Goal: Communication & Community: Share content

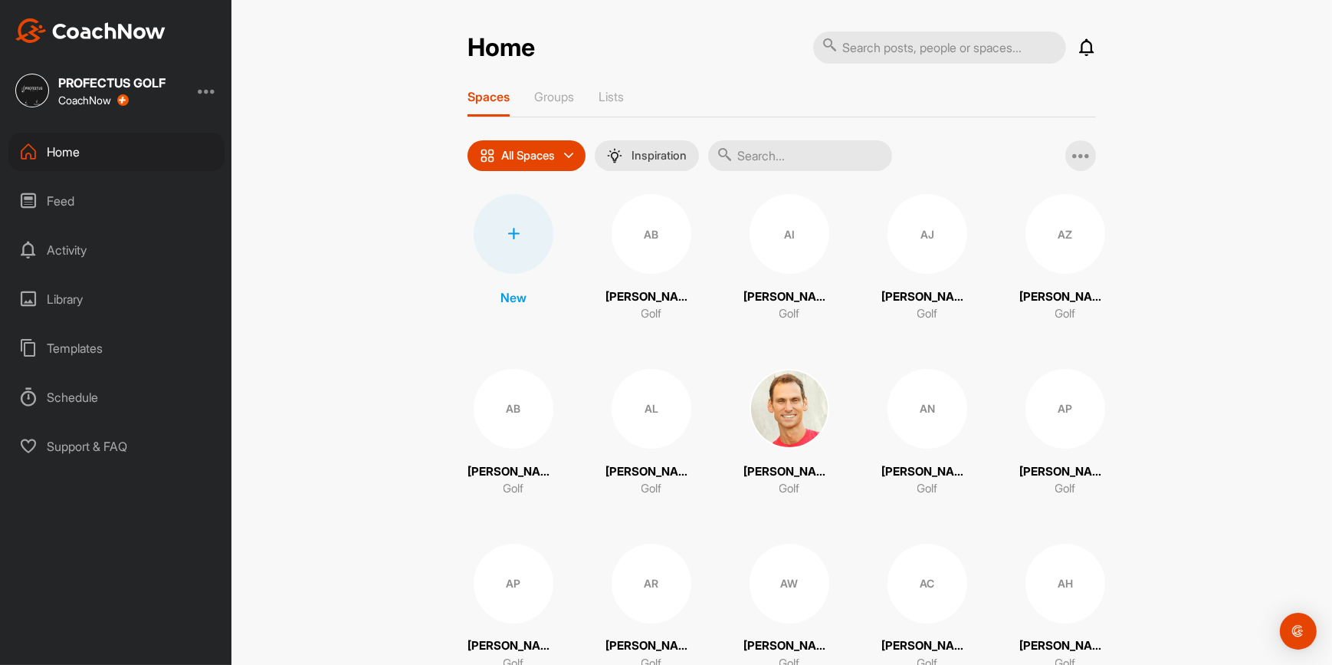
click at [791, 159] on input "text" at bounding box center [800, 155] width 184 height 31
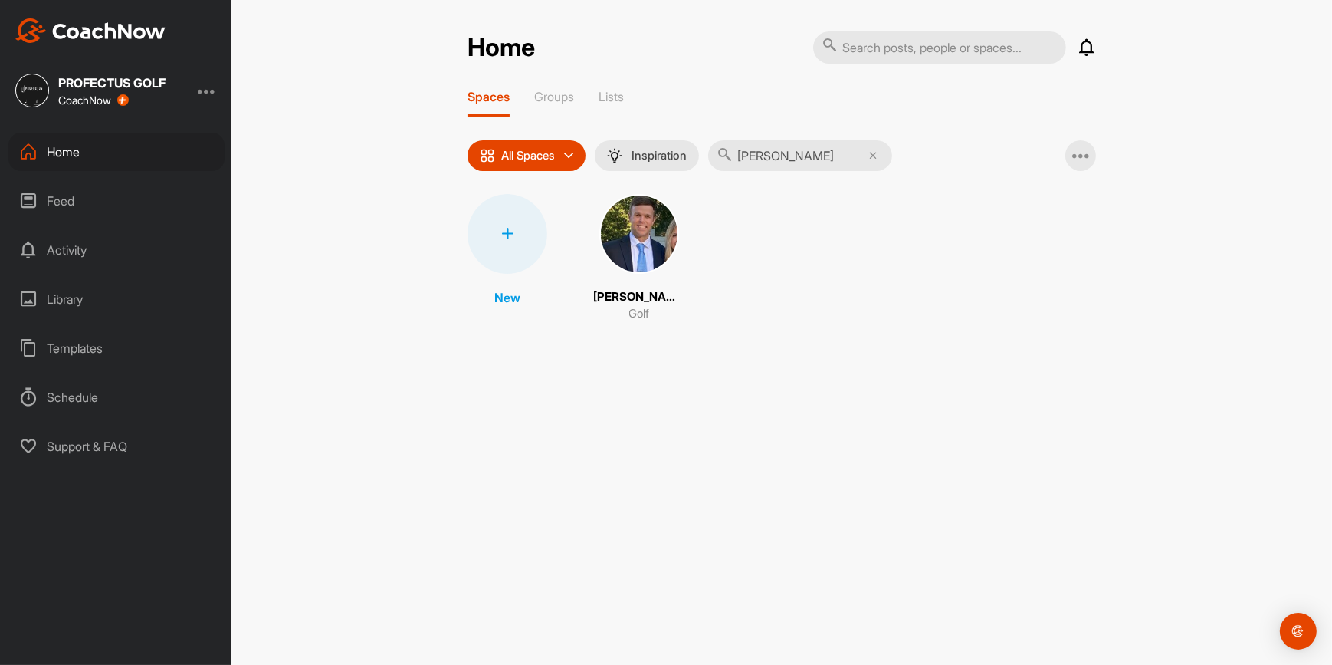
type input "[PERSON_NAME]"
click at [651, 205] on img at bounding box center [639, 234] width 80 height 80
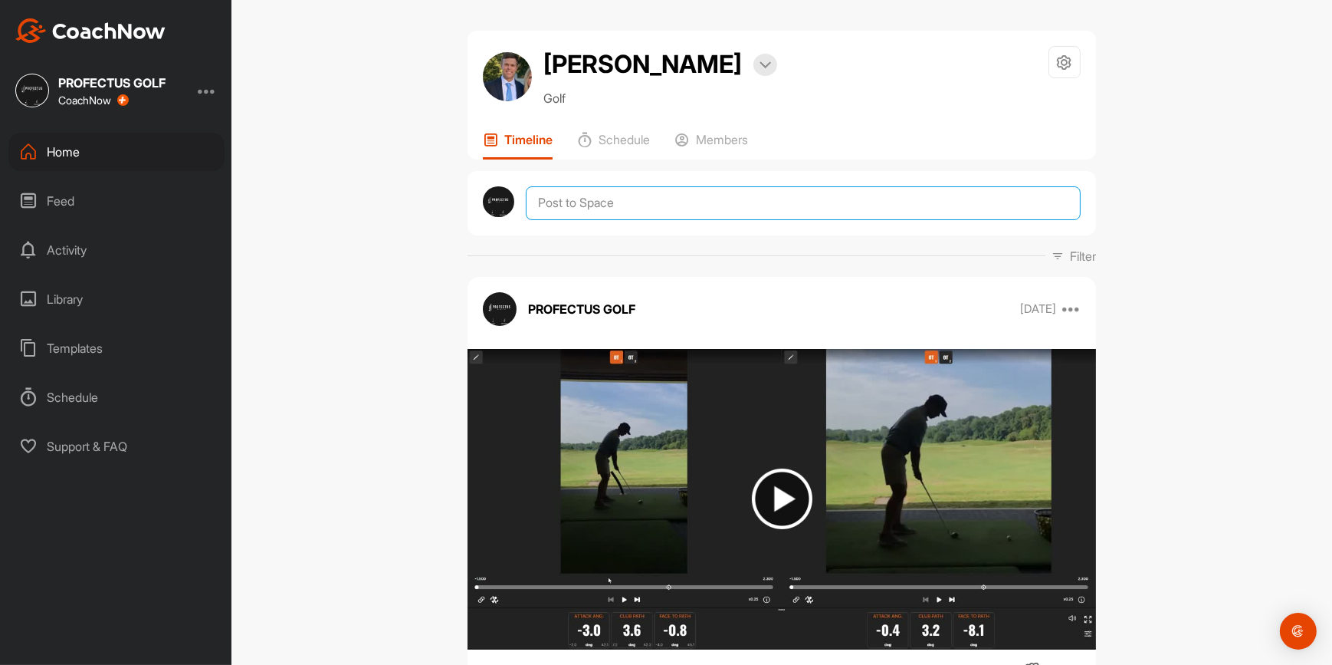
click at [651, 205] on textarea at bounding box center [803, 203] width 555 height 34
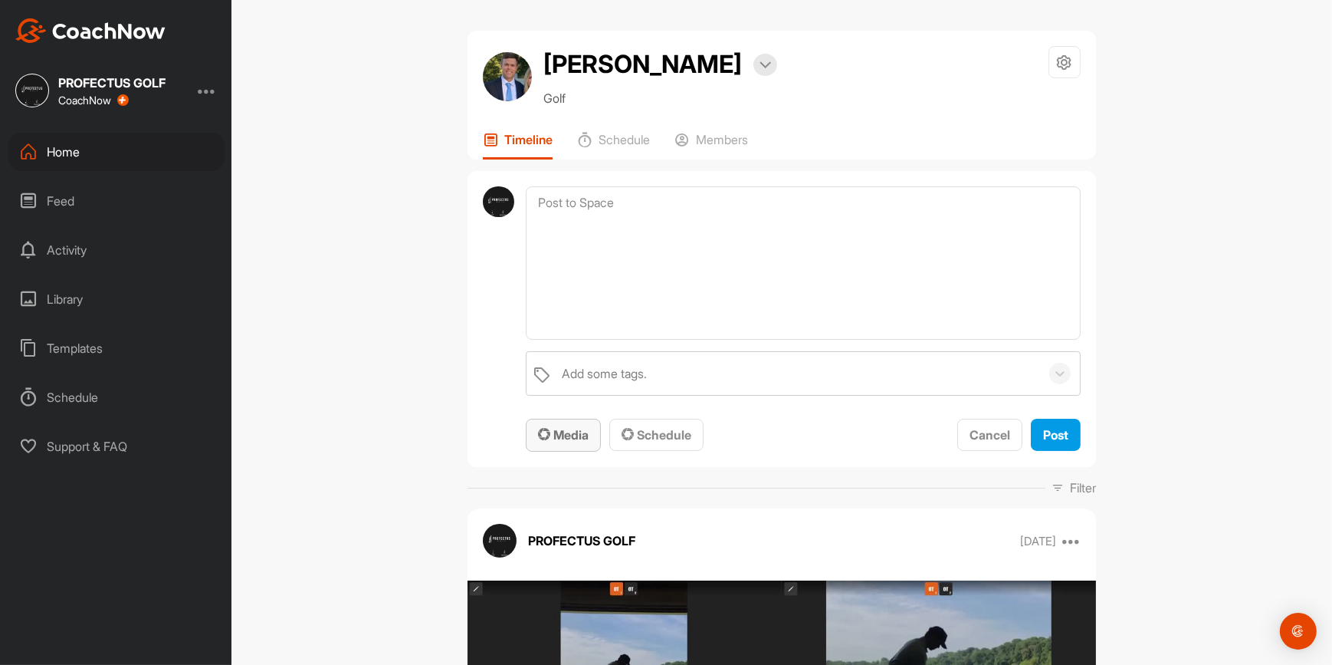
click at [560, 425] on div "Media" at bounding box center [563, 434] width 51 height 18
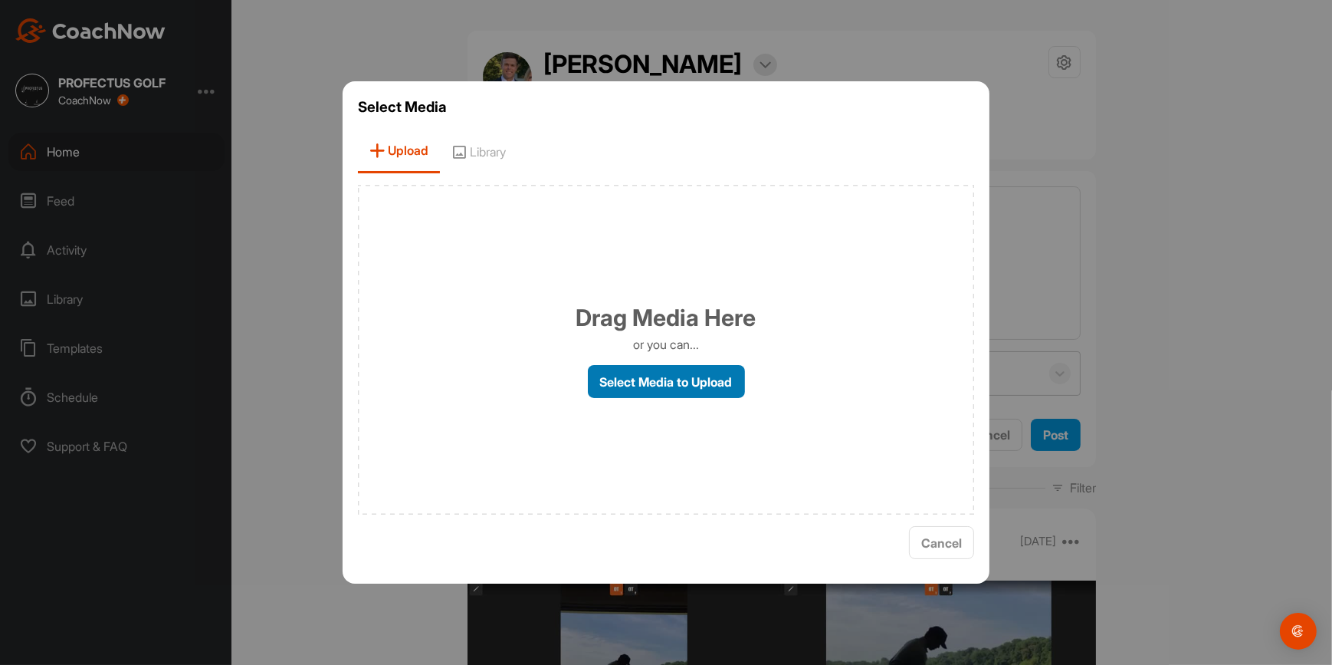
click at [661, 382] on label "Select Media to Upload" at bounding box center [666, 381] width 157 height 33
click at [0, 0] on input "Select Media to Upload" at bounding box center [0, 0] width 0 height 0
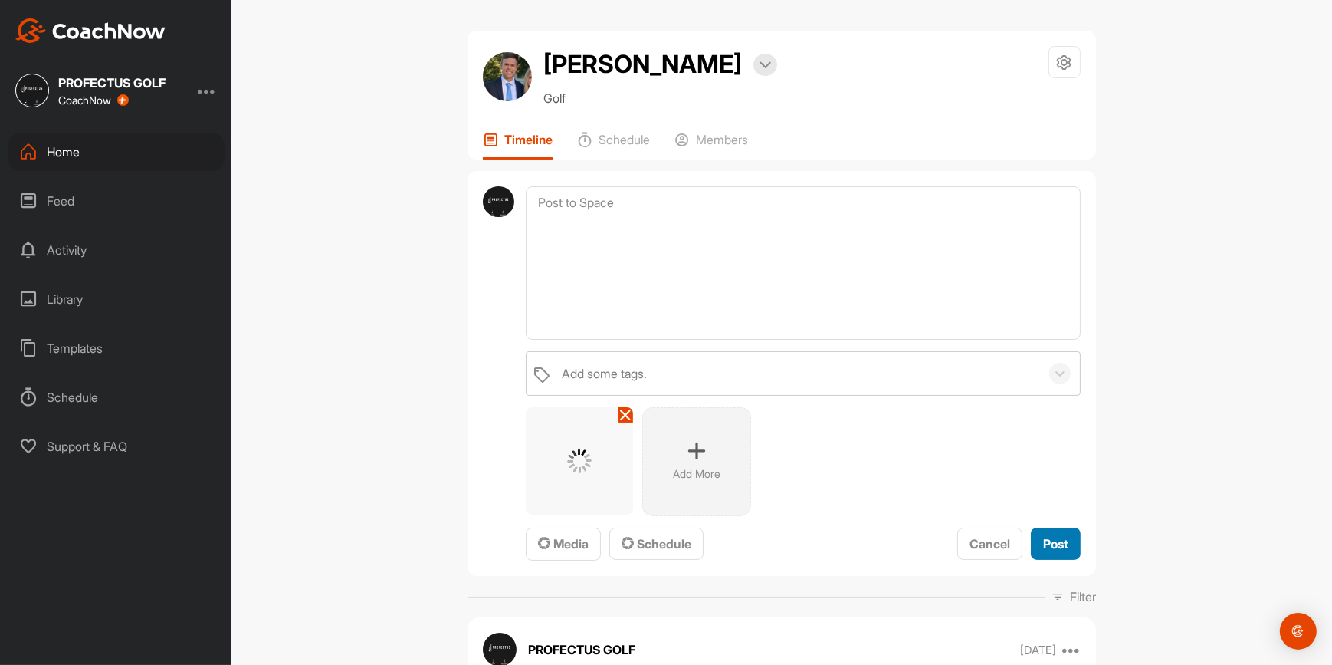
click at [1071, 543] on button "Post" at bounding box center [1056, 543] width 50 height 33
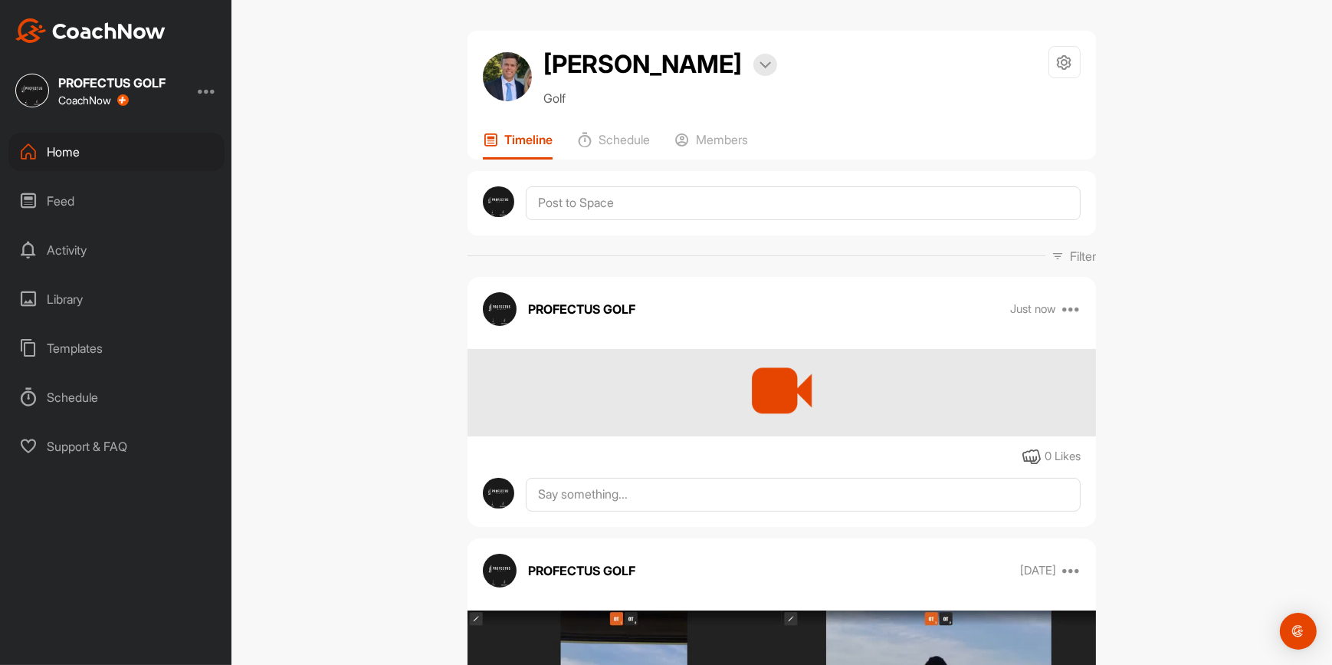
click at [85, 156] on div "Home" at bounding box center [116, 152] width 216 height 38
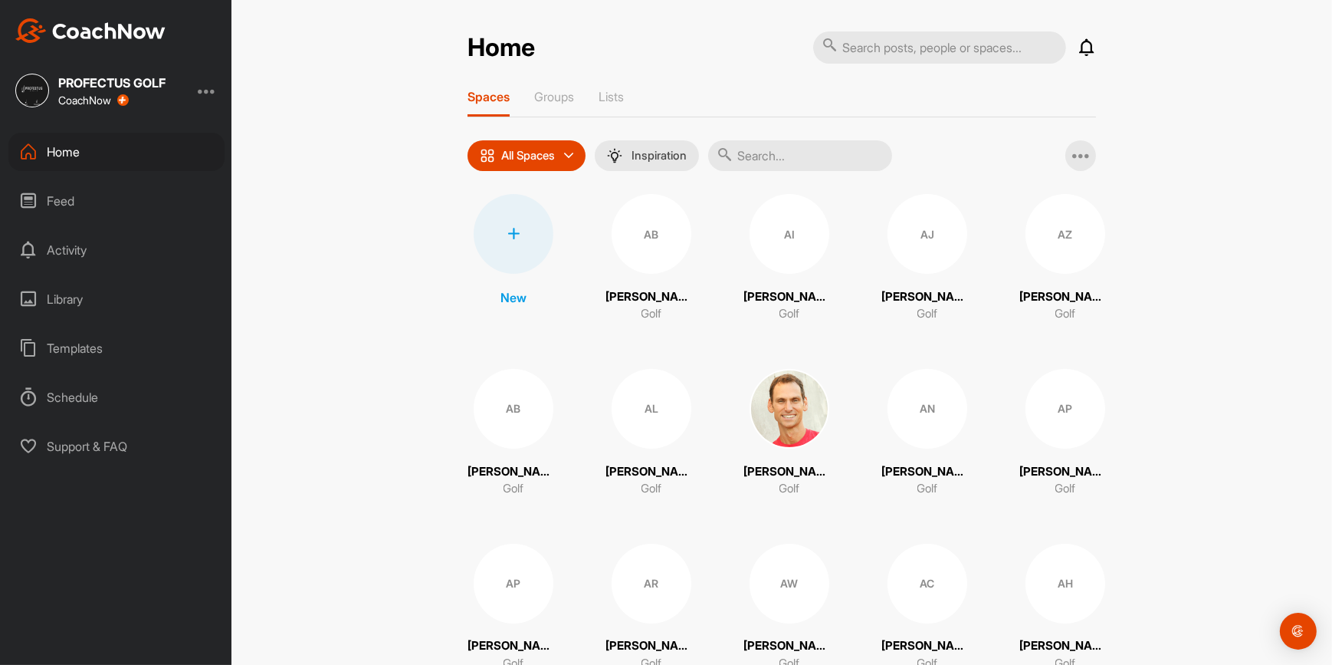
click at [822, 158] on input "text" at bounding box center [800, 155] width 184 height 31
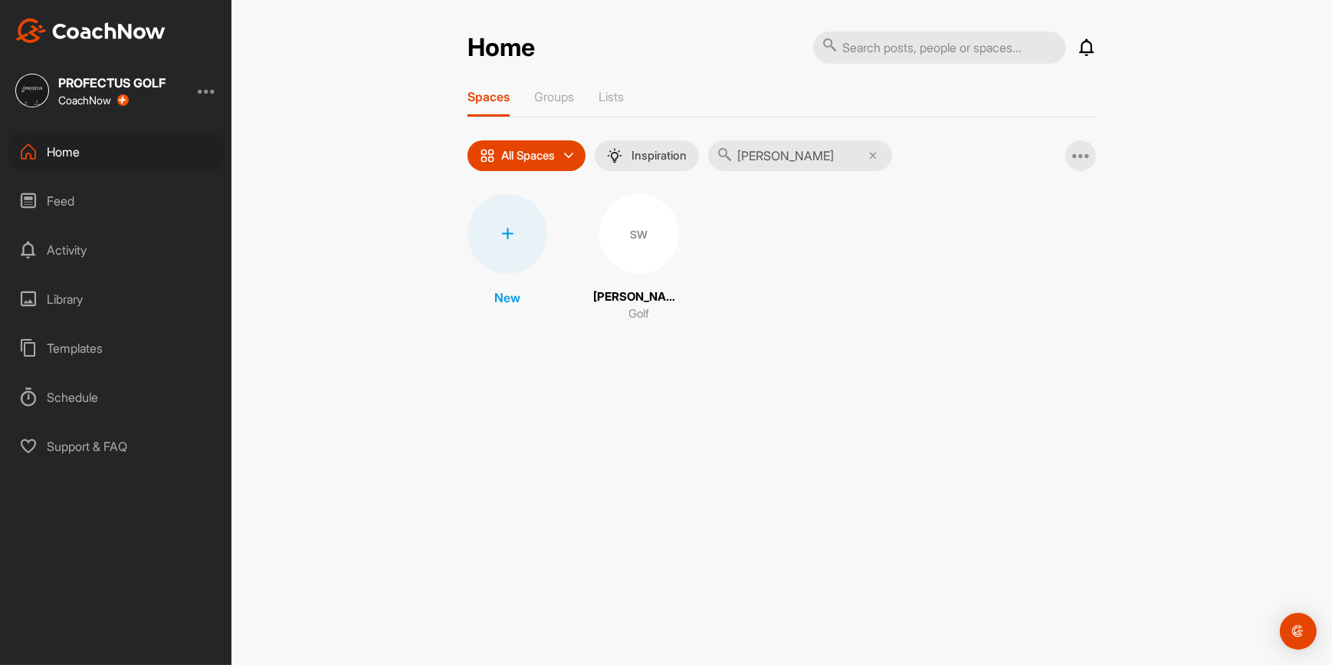
type input "[PERSON_NAME]"
click at [634, 246] on div "SW" at bounding box center [639, 234] width 80 height 80
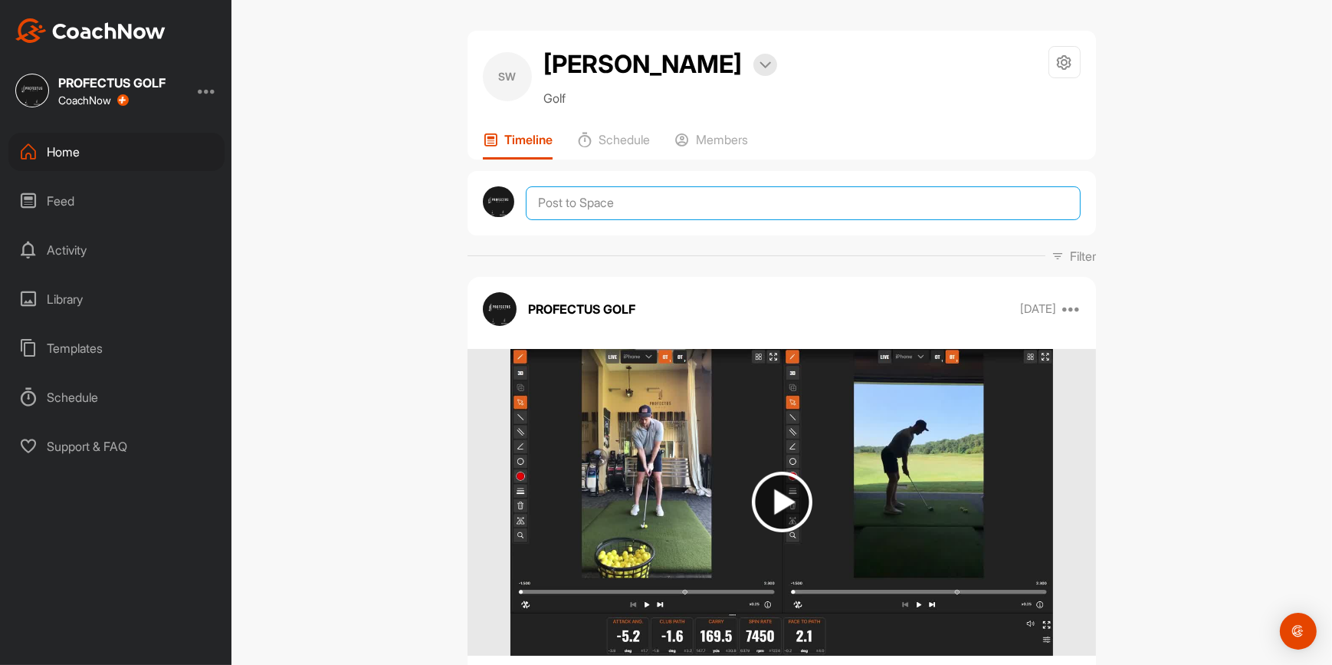
click at [631, 212] on textarea at bounding box center [803, 203] width 555 height 34
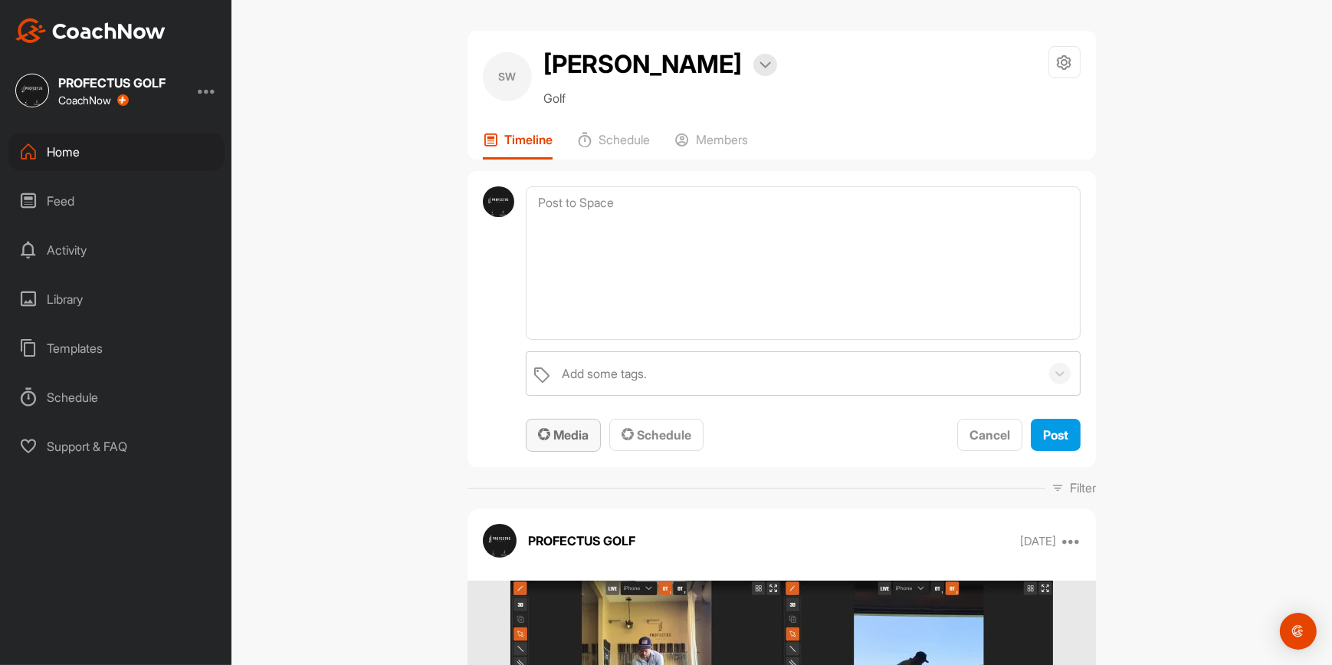
click at [558, 439] on span "Media" at bounding box center [563, 434] width 51 height 15
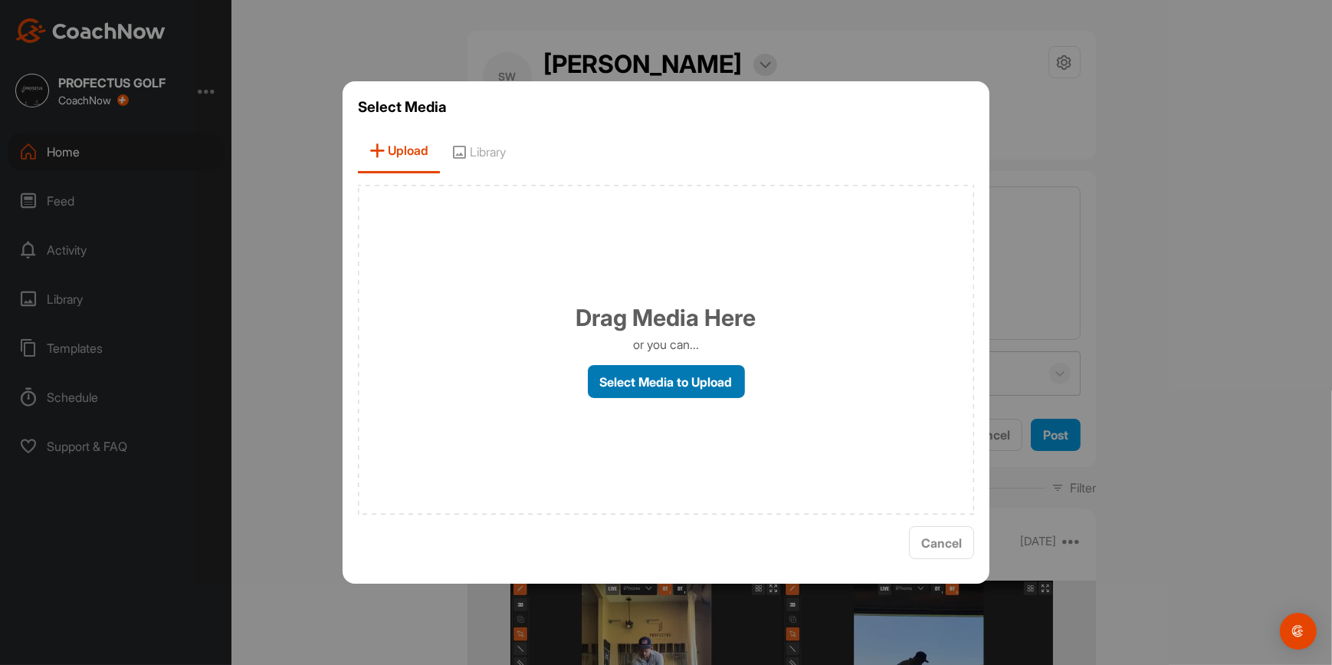
click at [728, 379] on label "Select Media to Upload" at bounding box center [666, 381] width 157 height 33
click at [0, 0] on input "Select Media to Upload" at bounding box center [0, 0] width 0 height 0
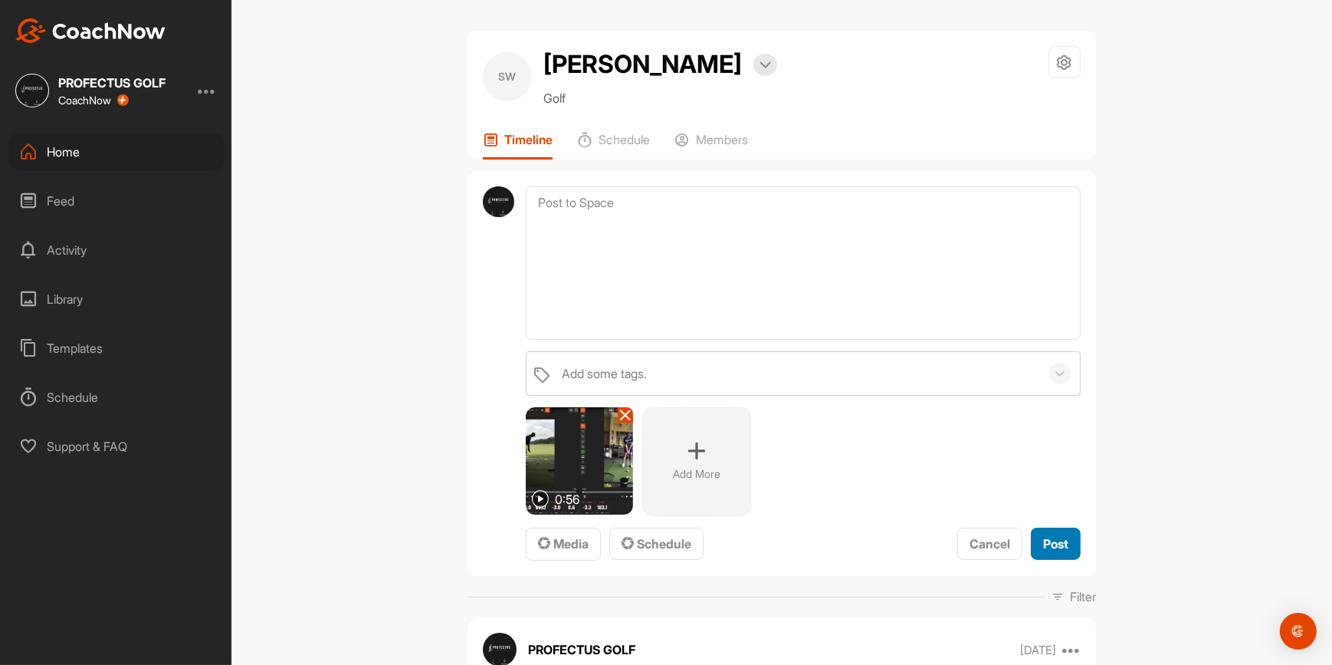
click at [1051, 546] on span "Post" at bounding box center [1055, 543] width 25 height 15
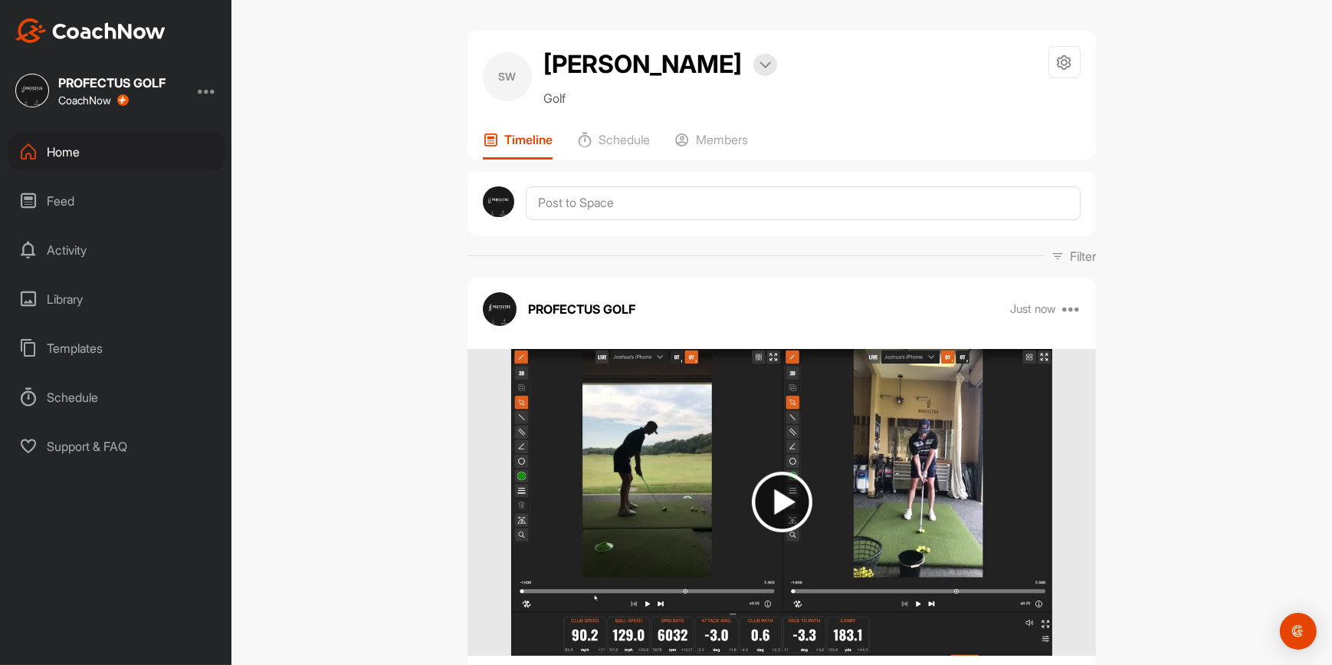
click at [86, 199] on div "Feed" at bounding box center [116, 201] width 216 height 38
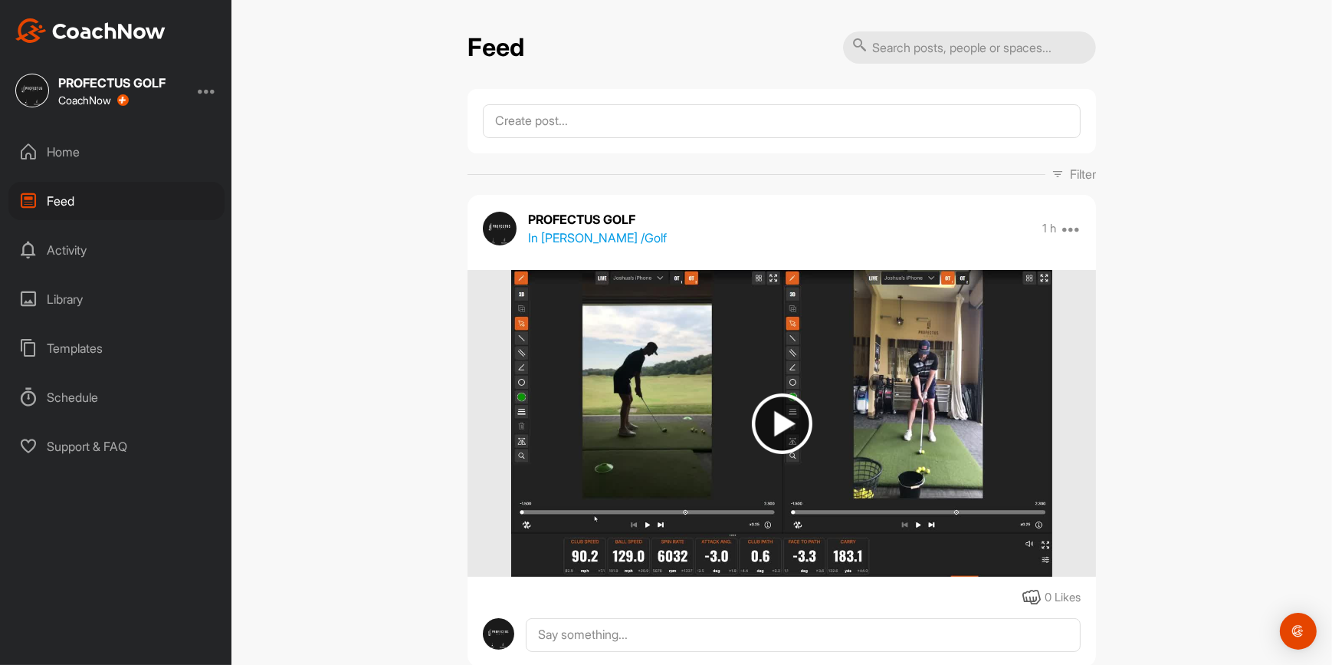
click at [61, 156] on div "Home" at bounding box center [116, 152] width 216 height 38
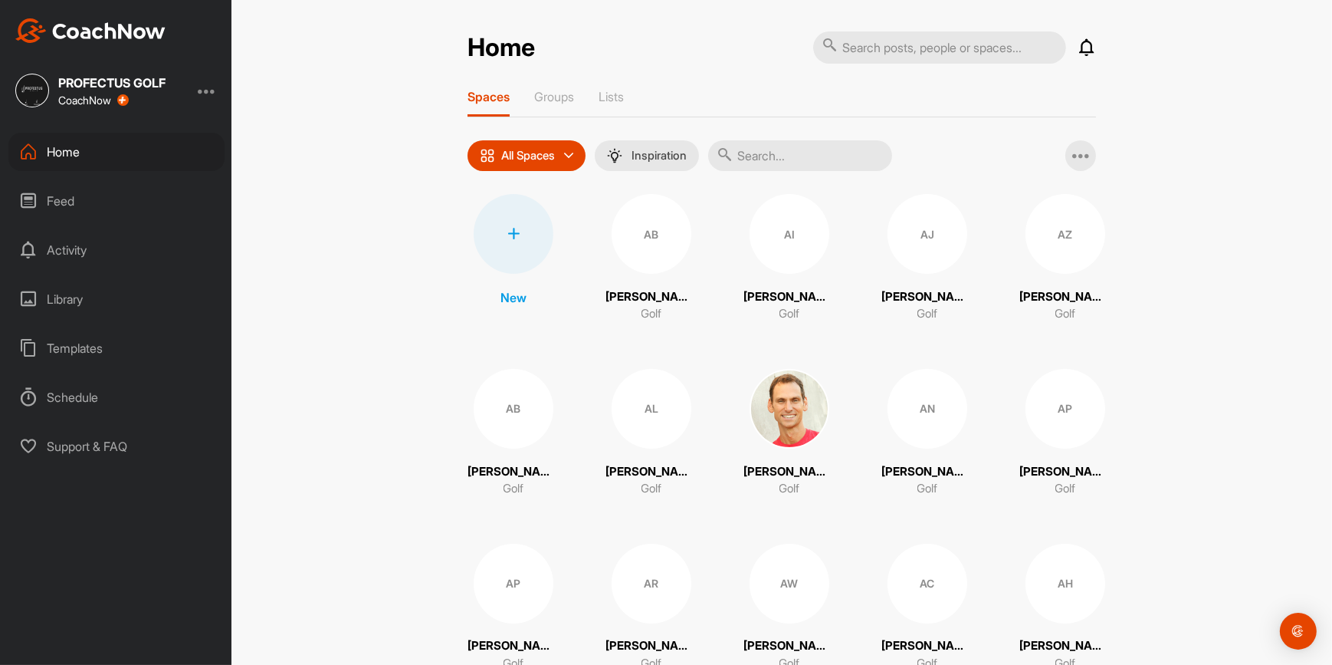
click at [776, 161] on input "text" at bounding box center [800, 155] width 184 height 31
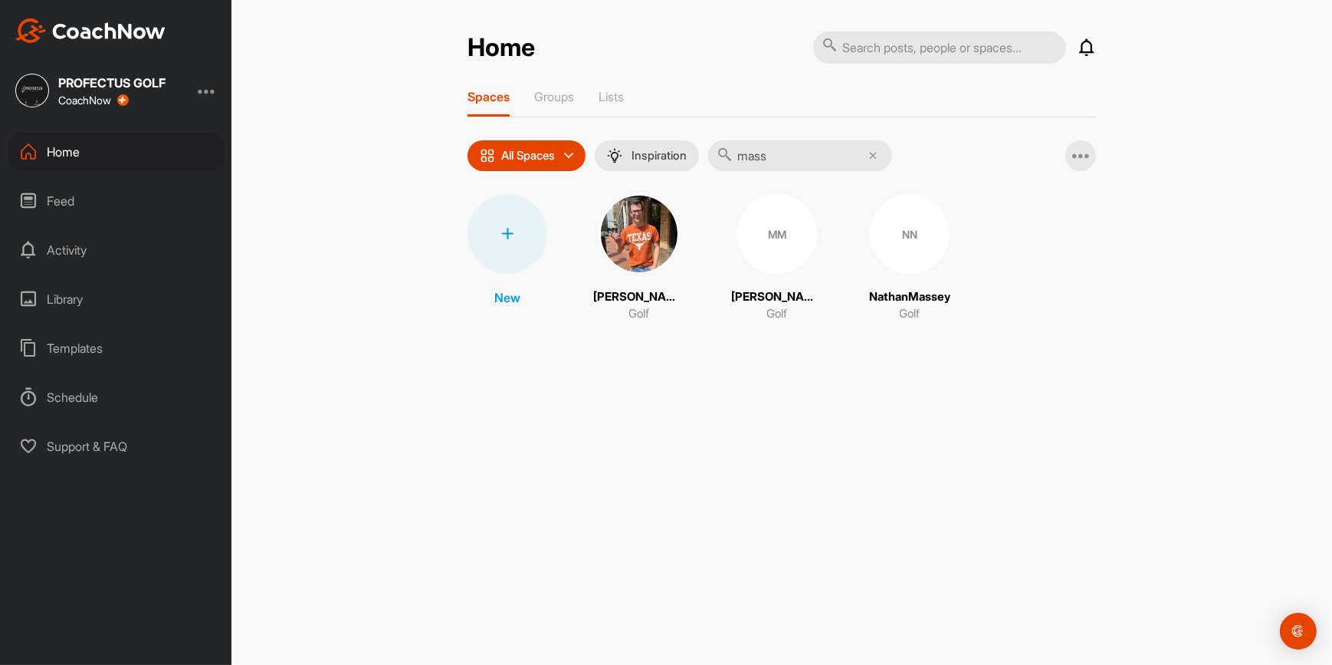
type input "mass"
click at [763, 268] on div "MM" at bounding box center [777, 234] width 80 height 80
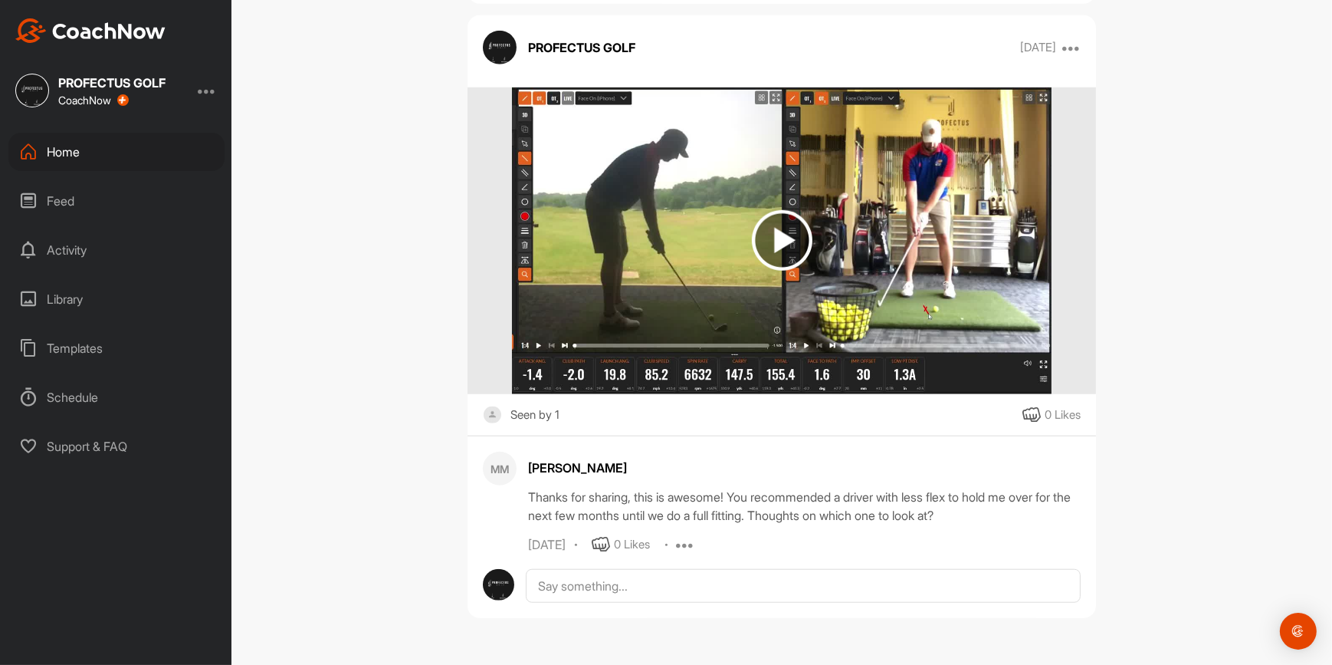
scroll to position [8935, 0]
click at [773, 258] on img at bounding box center [782, 240] width 61 height 61
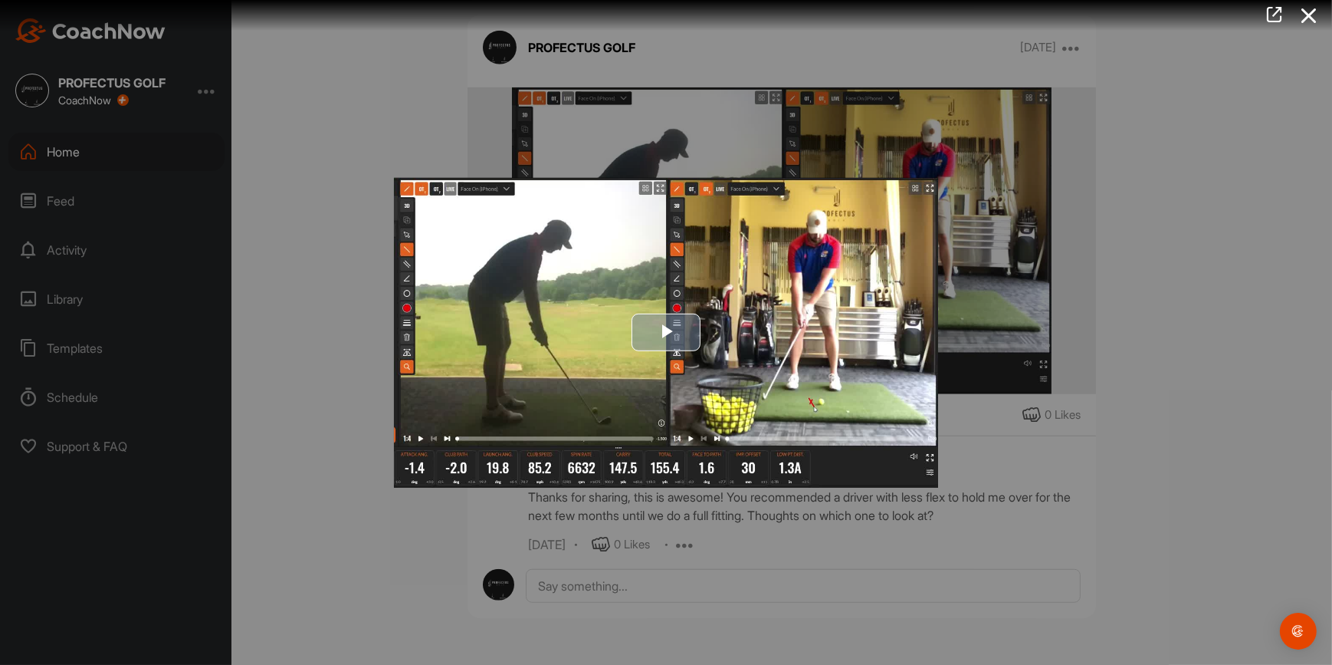
click at [445, 458] on img "Video Player" at bounding box center [666, 332] width 544 height 310
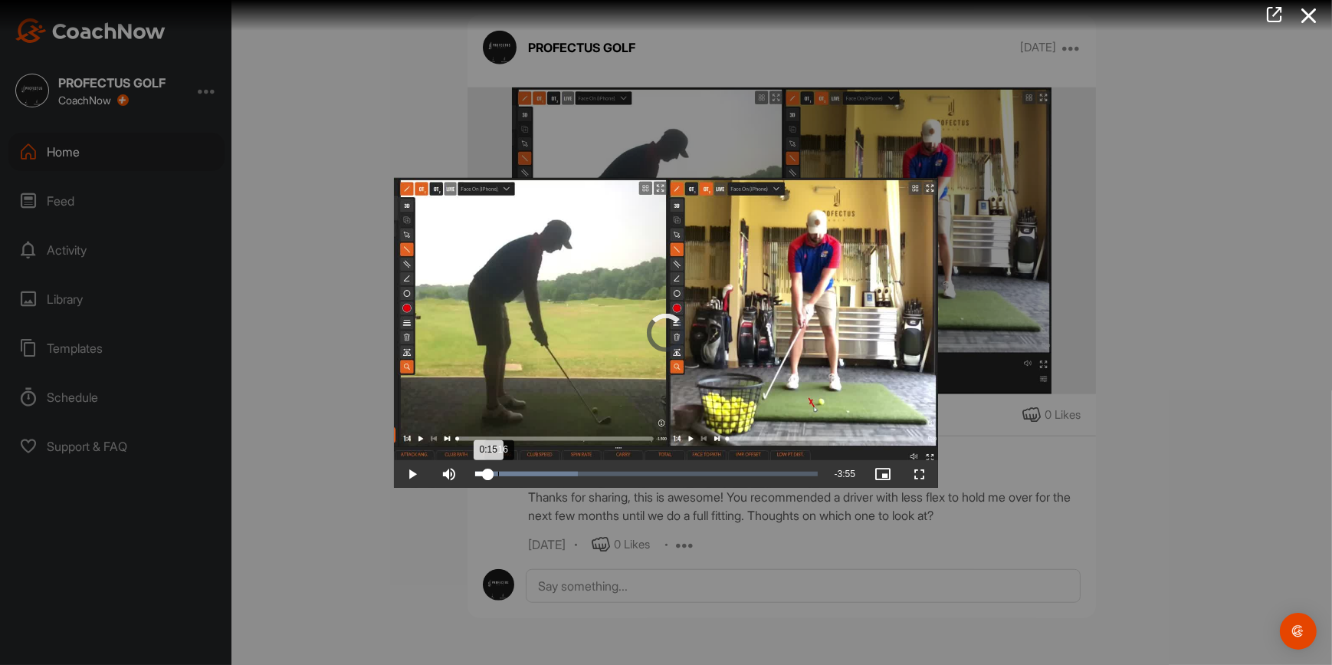
drag, startPoint x: 483, startPoint y: 472, endPoint x: 498, endPoint y: 473, distance: 15.3
click at [498, 473] on div "Loaded : 29.94% 0:16 0:15" at bounding box center [646, 473] width 343 height 5
drag, startPoint x: 498, startPoint y: 473, endPoint x: 507, endPoint y: 474, distance: 8.6
click at [502, 474] on div "0:21" at bounding box center [488, 473] width 27 height 5
drag, startPoint x: 507, startPoint y: 474, endPoint x: 518, endPoint y: 474, distance: 11.5
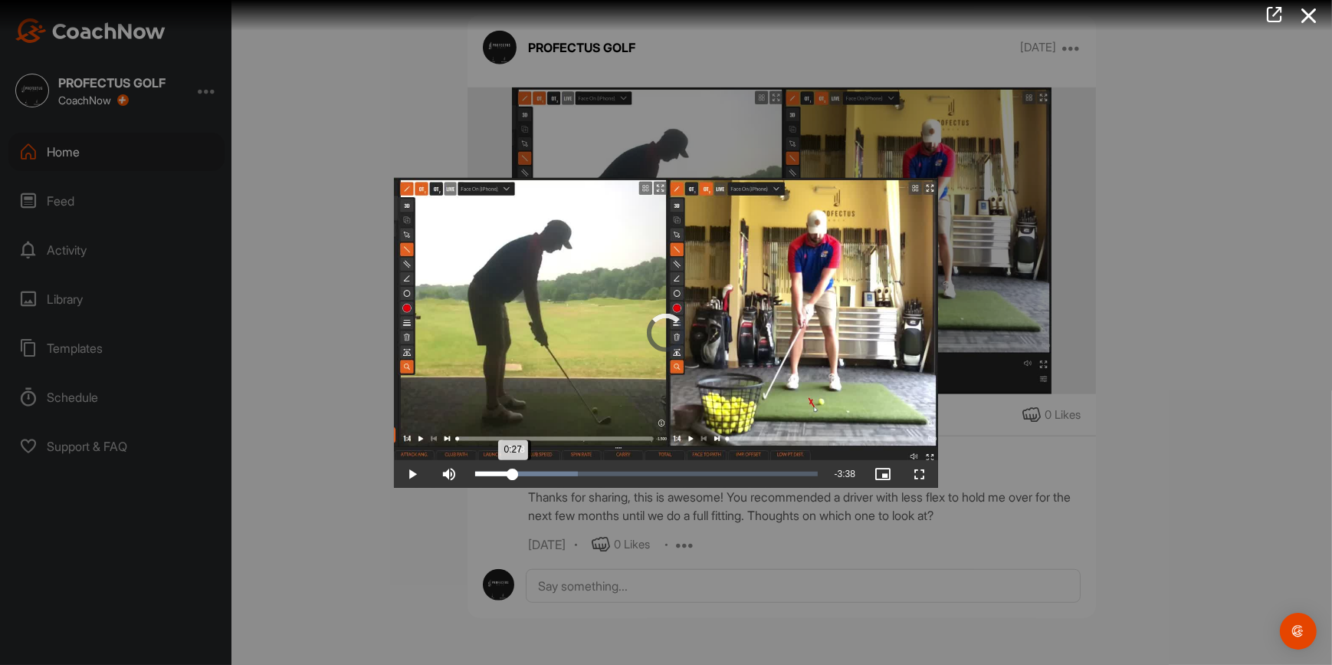
click at [513, 475] on div "0:27" at bounding box center [494, 473] width 38 height 5
drag, startPoint x: 520, startPoint y: 474, endPoint x: 529, endPoint y: 475, distance: 8.5
click at [520, 474] on div "0:32" at bounding box center [497, 473] width 45 height 5
click at [533, 475] on div "Loaded : 29.94% 0:41 0:41" at bounding box center [646, 473] width 343 height 5
click at [546, 474] on div "Loaded : 29.94% 0:50 0:50" at bounding box center [646, 473] width 343 height 5
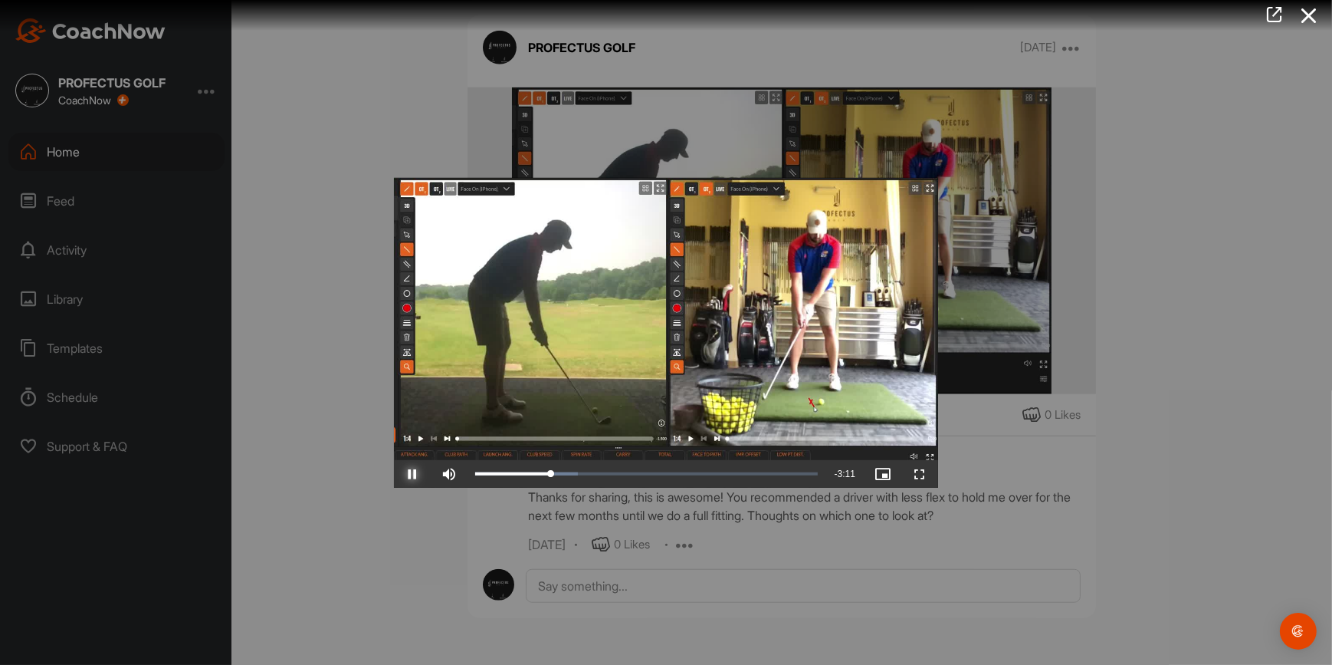
click at [415, 474] on span "Video Player" at bounding box center [412, 474] width 37 height 0
click at [578, 475] on div "1:13" at bounding box center [578, 473] width 1 height 5
drag, startPoint x: 583, startPoint y: 474, endPoint x: 607, endPoint y: 472, distance: 24.6
click at [607, 472] on div "1:34" at bounding box center [541, 473] width 133 height 5
drag, startPoint x: 607, startPoint y: 471, endPoint x: 730, endPoint y: 477, distance: 123.5
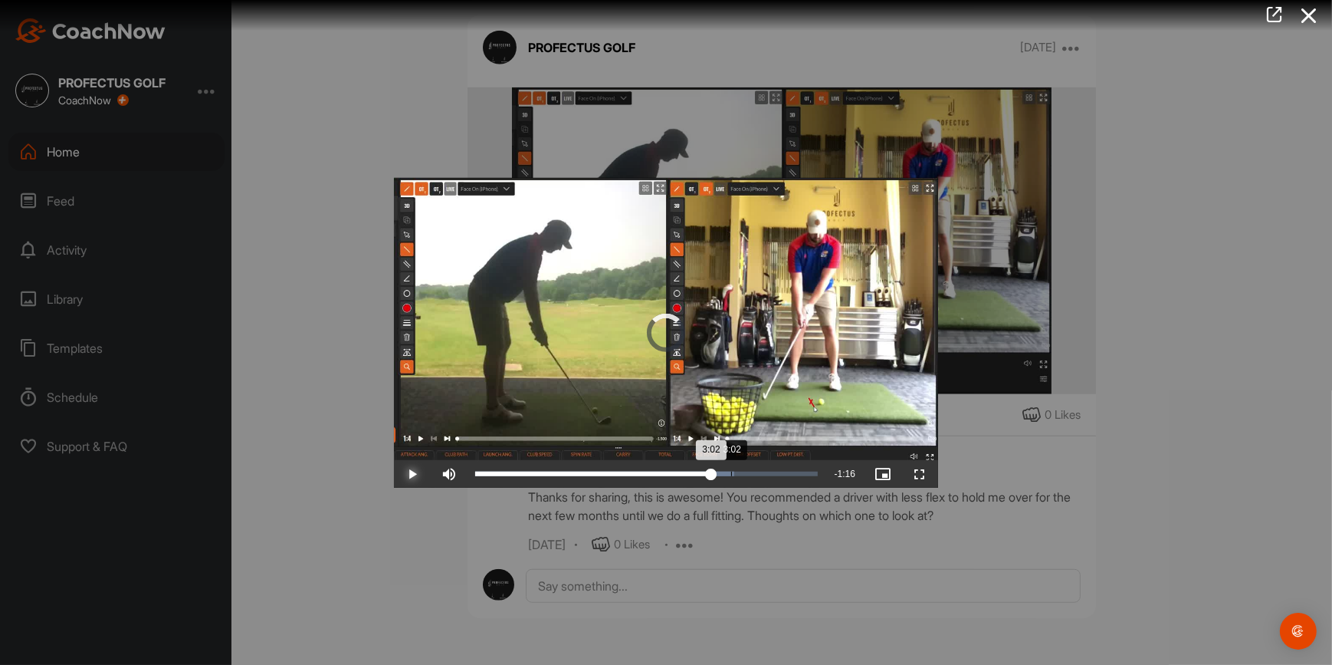
click at [711, 476] on div "3:02" at bounding box center [593, 473] width 236 height 5
drag, startPoint x: 727, startPoint y: 477, endPoint x: 744, endPoint y: 475, distance: 16.9
click at [744, 475] on div "3:12" at bounding box center [609, 473] width 269 height 5
click at [757, 475] on div "Loaded : 79.67% 3:20 3:12" at bounding box center [647, 474] width 358 height 28
click at [757, 475] on div "3:20" at bounding box center [615, 473] width 281 height 5
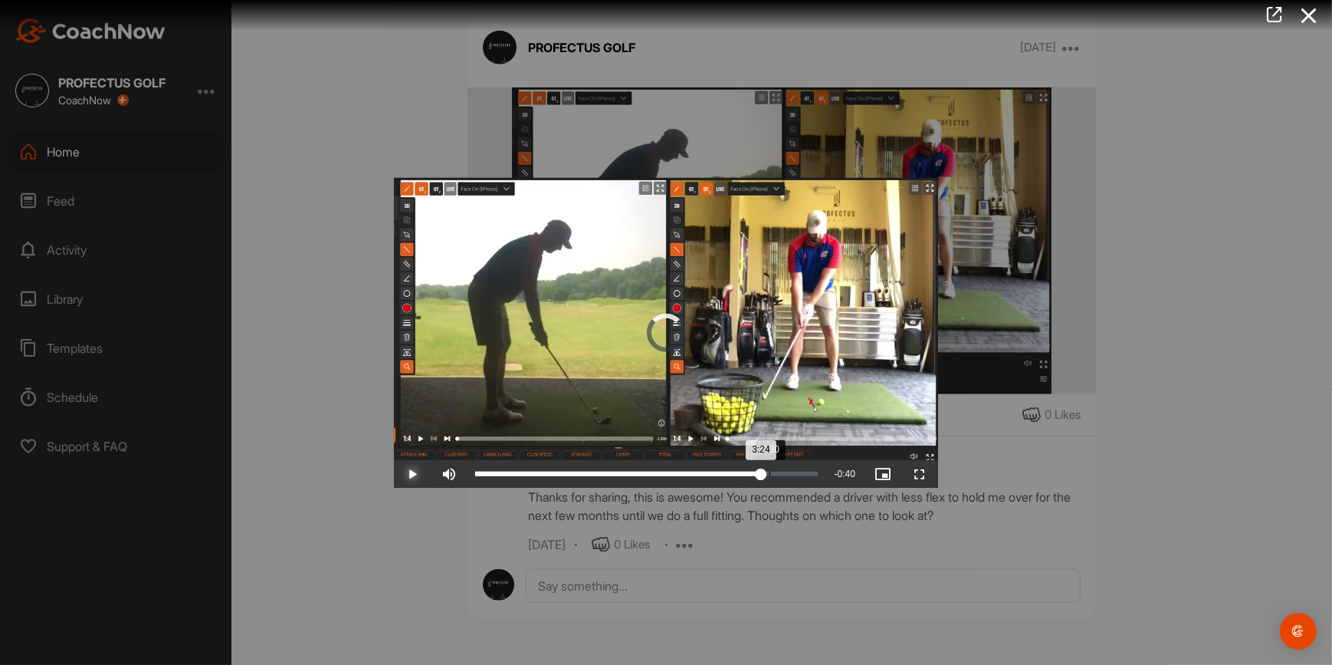
click at [770, 475] on div "Loaded : 84.35% 3:30 3:24" at bounding box center [646, 473] width 343 height 5
click at [778, 474] on div "Loaded : 87.41% 3:35 3:30" at bounding box center [646, 473] width 343 height 5
click at [1306, 22] on icon at bounding box center [1309, 16] width 35 height 28
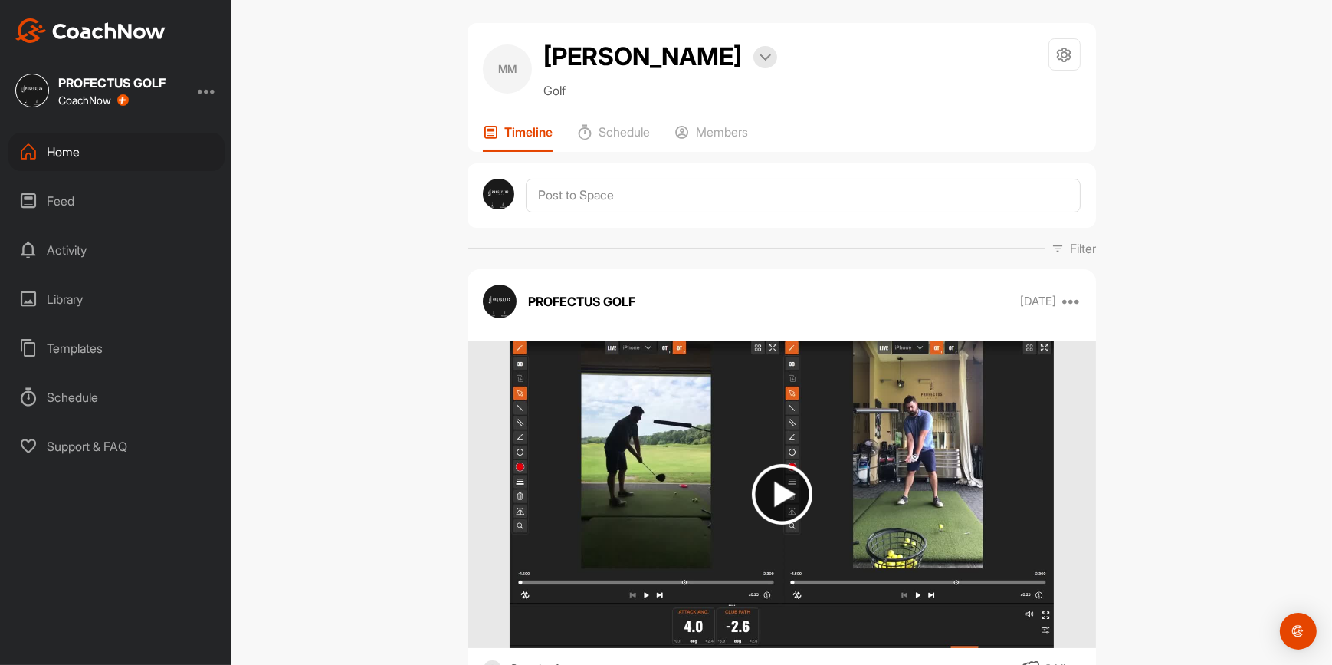
scroll to position [0, 0]
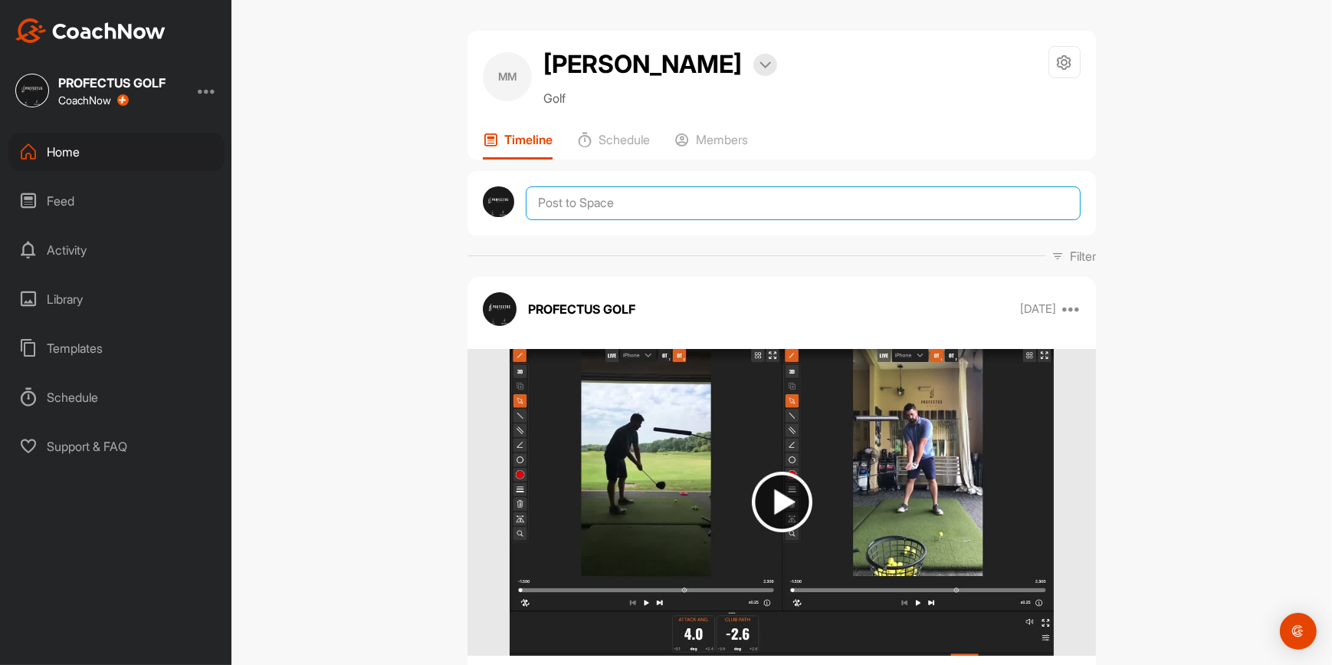
click at [845, 220] on textarea at bounding box center [803, 203] width 555 height 34
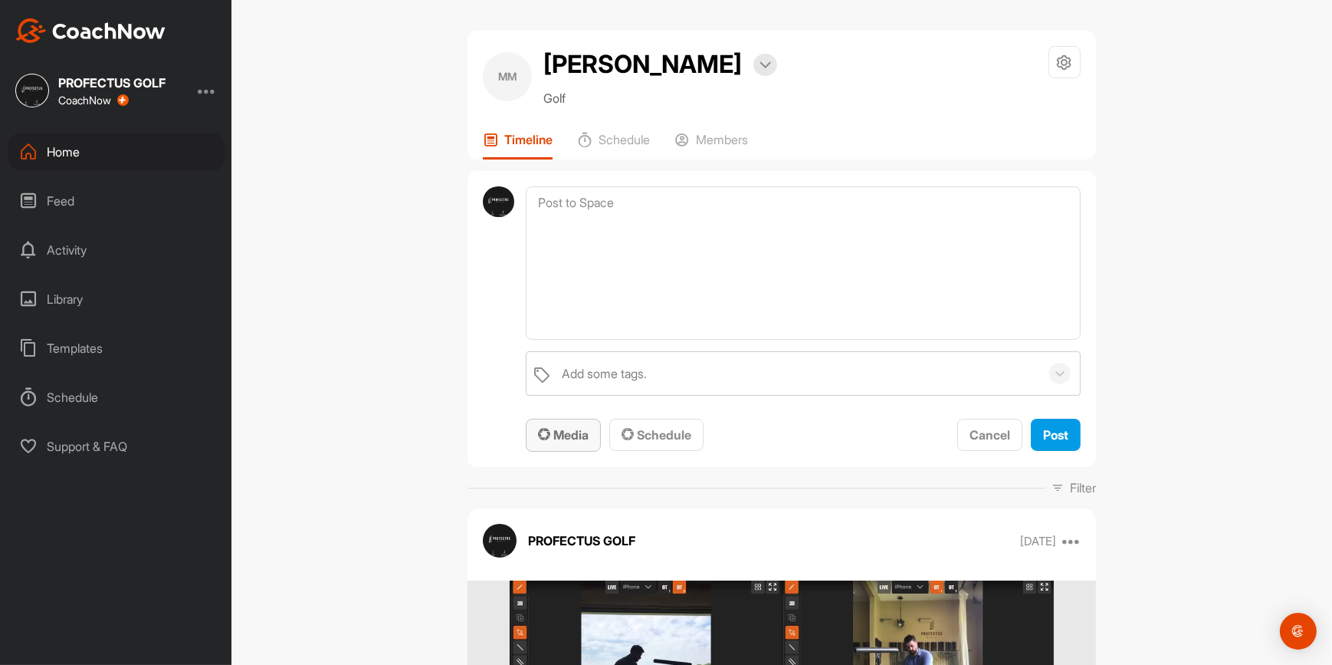
click at [565, 442] on span "Media" at bounding box center [563, 434] width 51 height 15
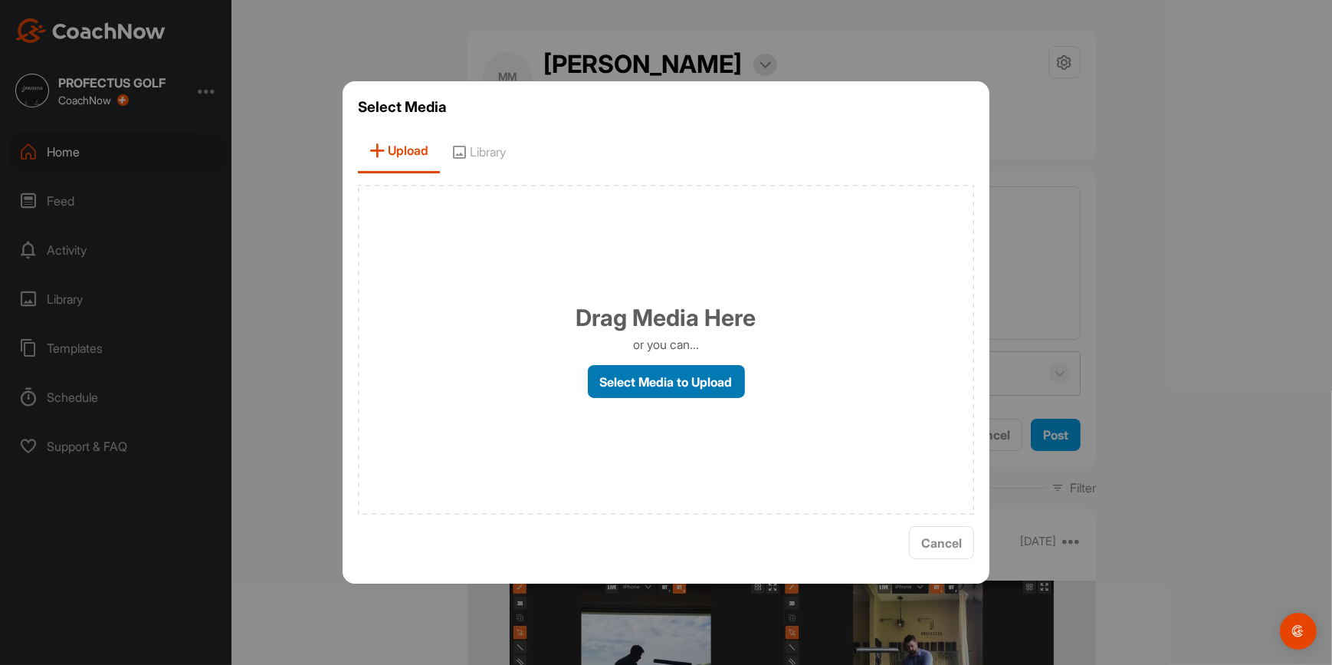
click at [646, 380] on label "Select Media to Upload" at bounding box center [666, 381] width 157 height 33
click at [0, 0] on input "Select Media to Upload" at bounding box center [0, 0] width 0 height 0
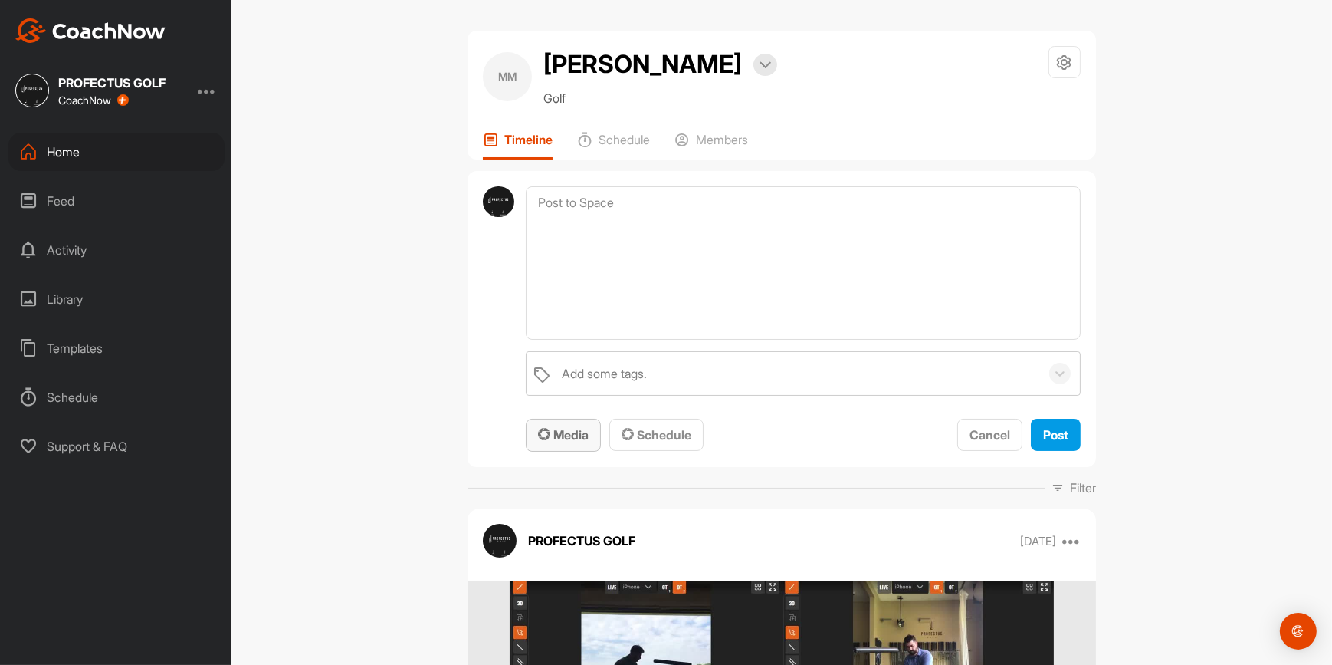
click at [575, 451] on button "Media" at bounding box center [563, 435] width 75 height 33
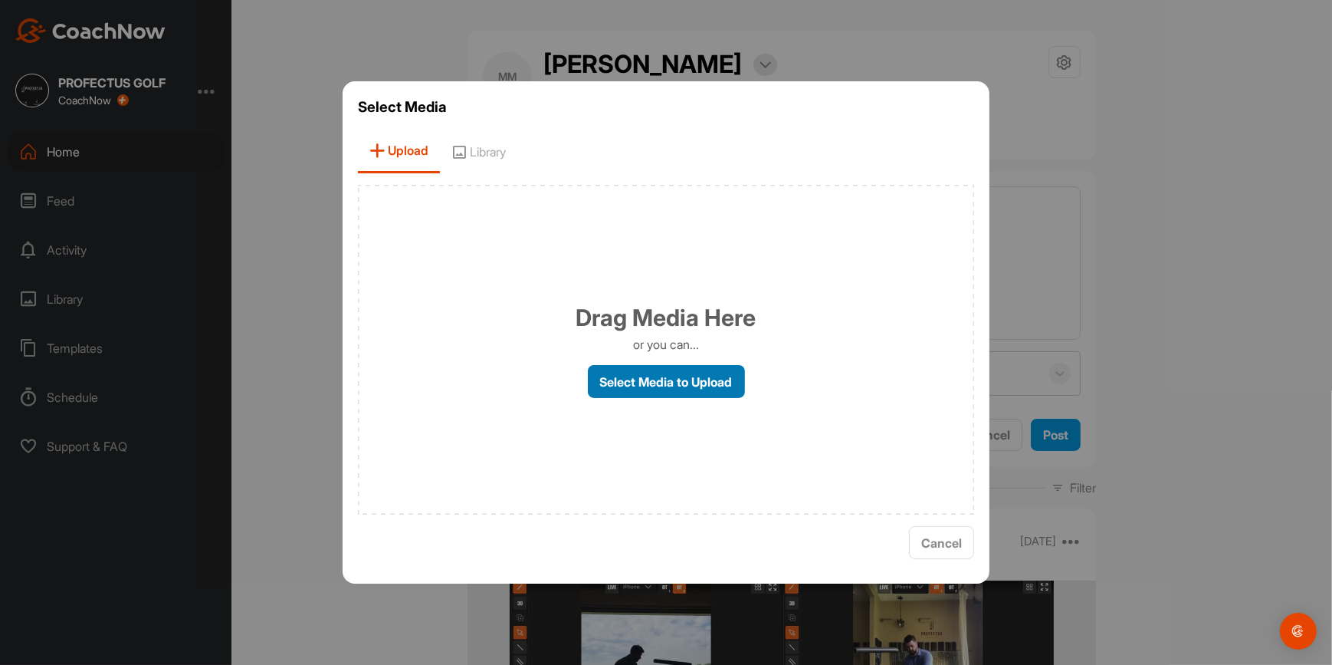
click at [625, 392] on label "Select Media to Upload" at bounding box center [666, 381] width 157 height 33
click at [0, 0] on input "Select Media to Upload" at bounding box center [0, 0] width 0 height 0
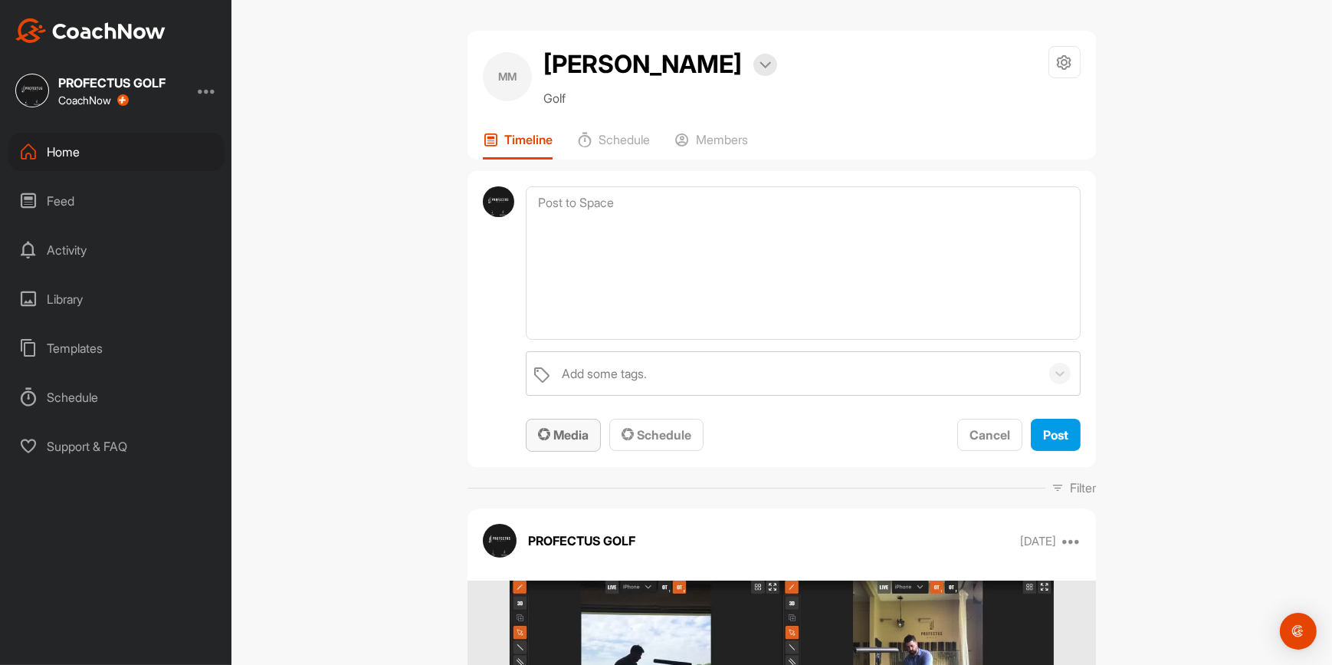
click at [567, 442] on span "Media" at bounding box center [563, 434] width 51 height 15
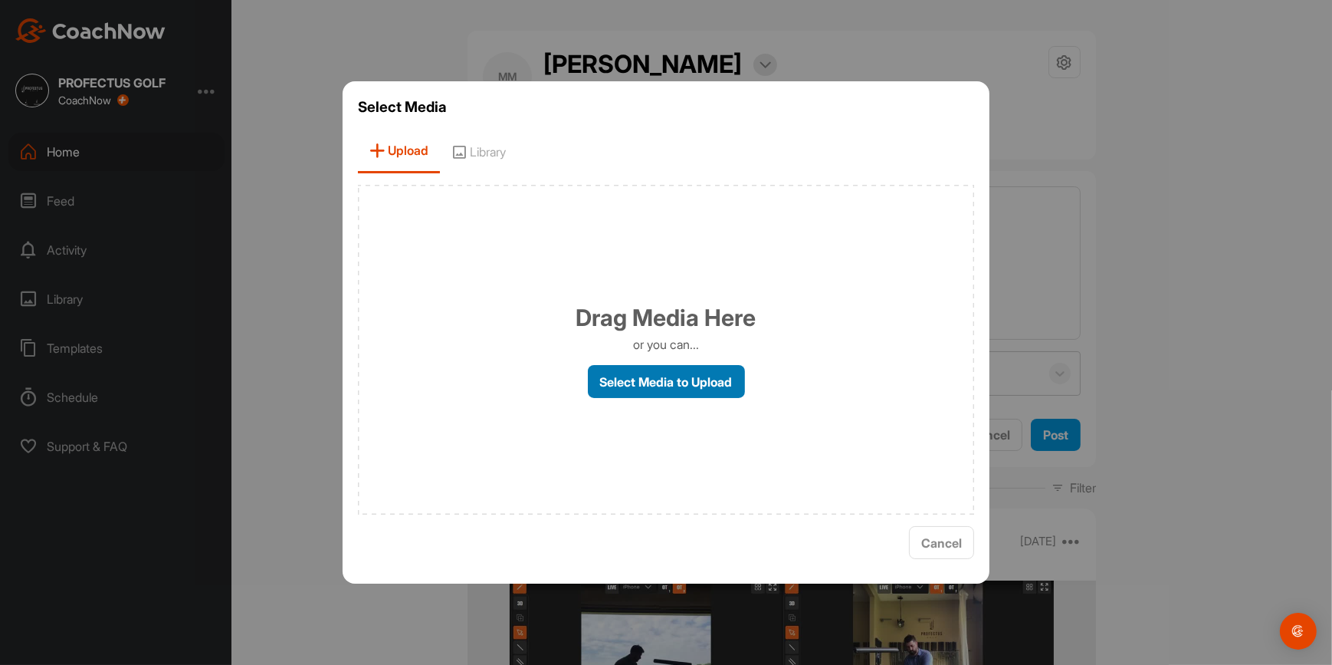
click at [614, 382] on label "Select Media to Upload" at bounding box center [666, 381] width 157 height 33
click at [0, 0] on input "Select Media to Upload" at bounding box center [0, 0] width 0 height 0
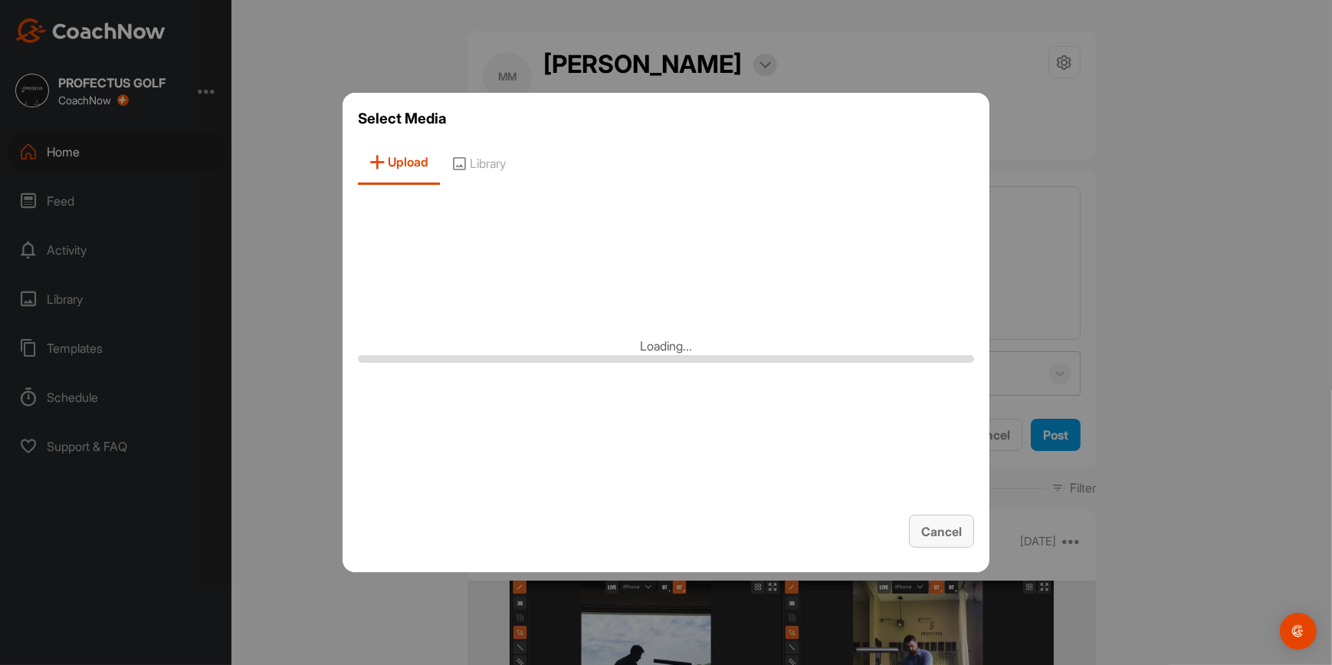
drag, startPoint x: 918, startPoint y: 539, endPoint x: 927, endPoint y: 537, distance: 10.2
click at [918, 539] on button "Cancel" at bounding box center [941, 530] width 65 height 33
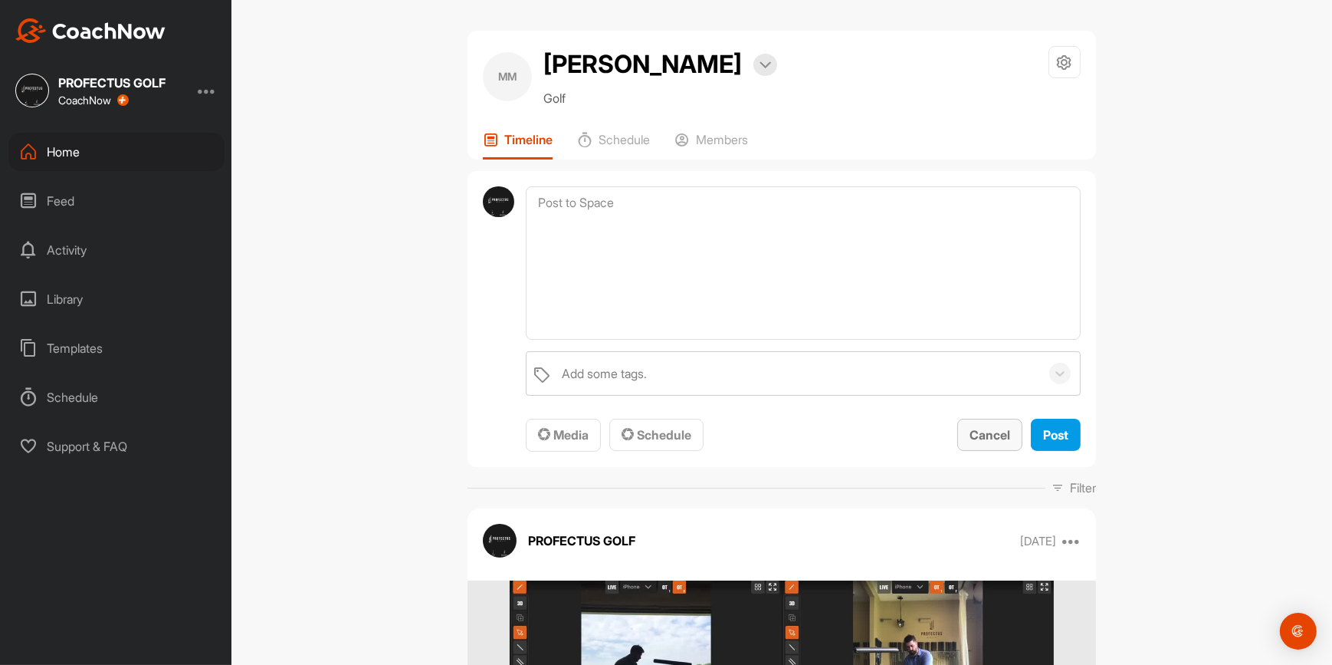
click at [974, 442] on span "Cancel" at bounding box center [990, 434] width 41 height 15
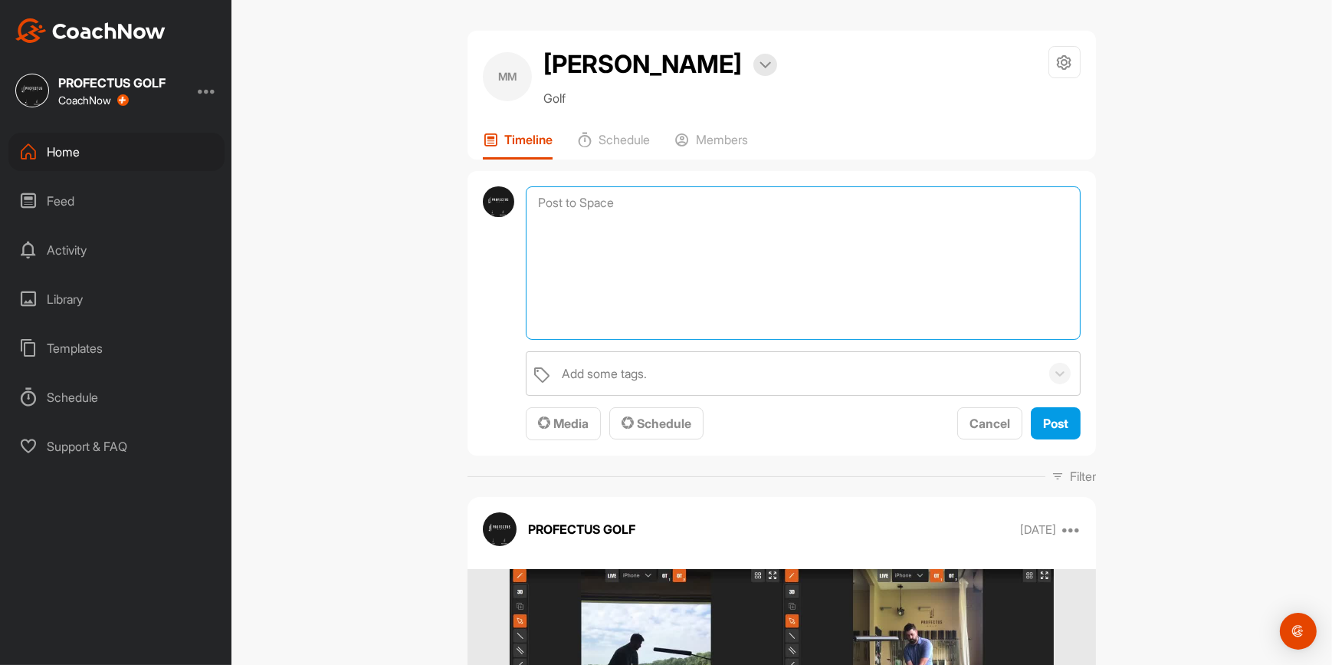
click at [667, 245] on textarea at bounding box center [803, 262] width 555 height 153
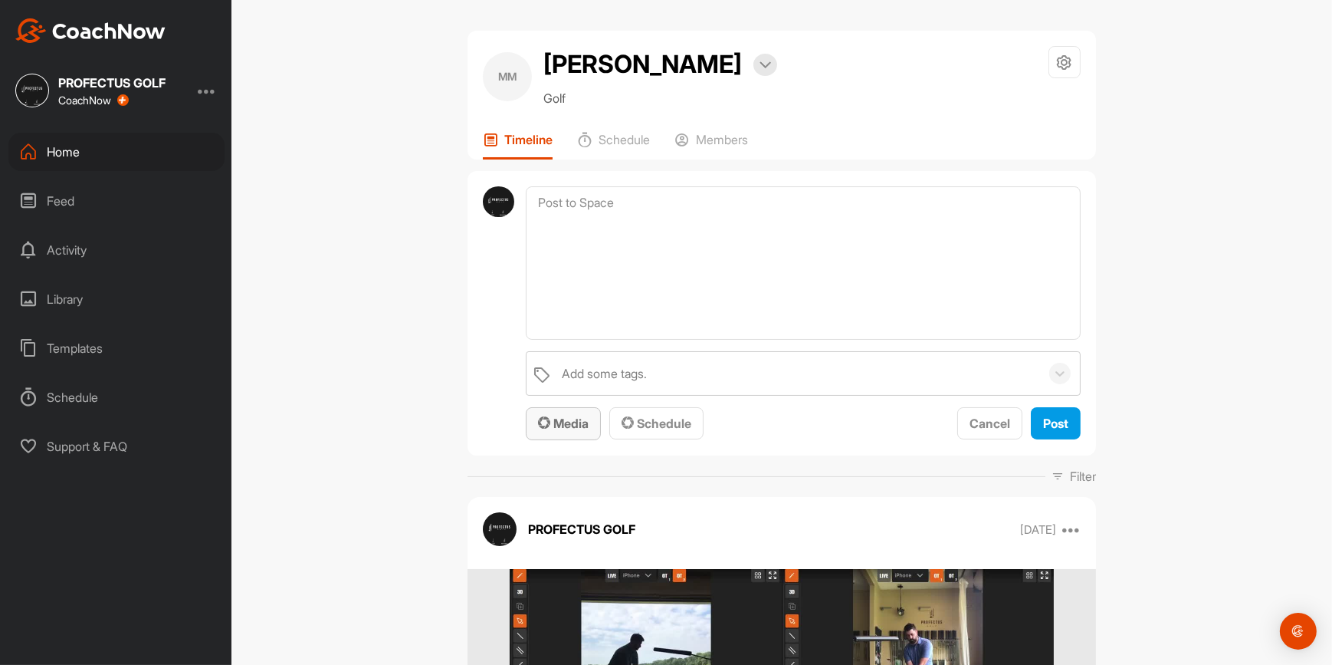
click at [561, 431] on span "Media" at bounding box center [563, 422] width 51 height 15
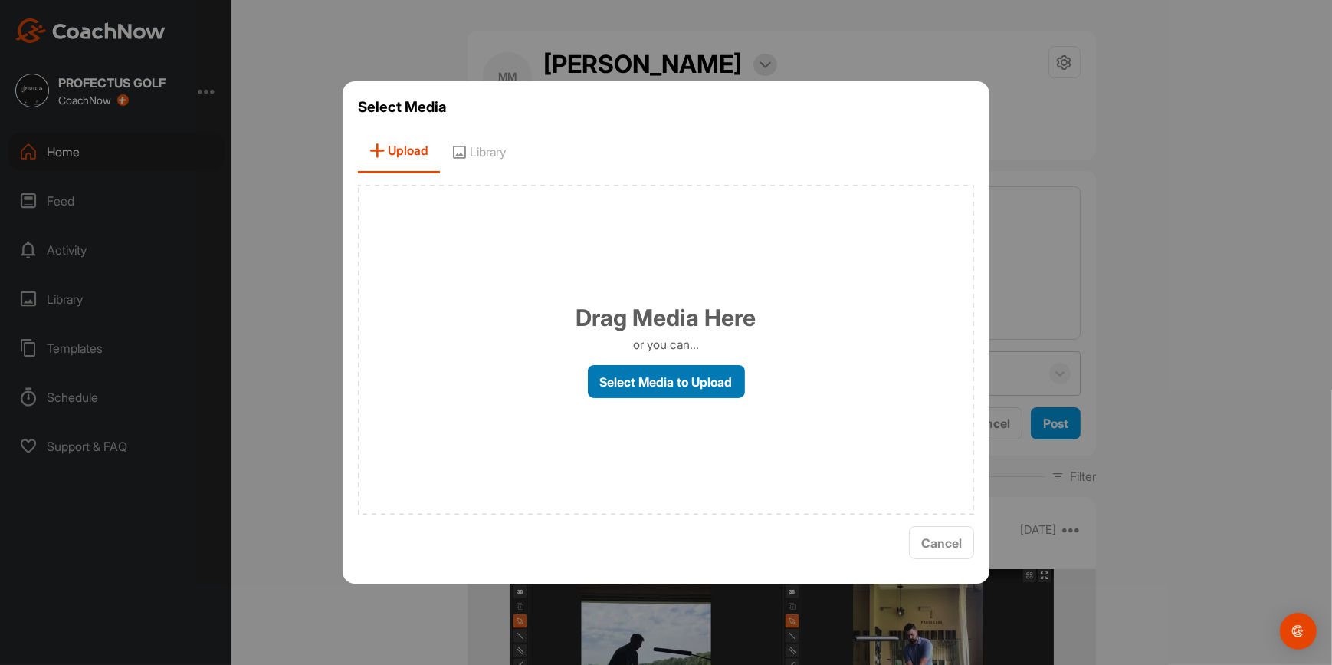
click at [661, 386] on label "Select Media to Upload" at bounding box center [666, 381] width 157 height 33
click at [0, 0] on input "Select Media to Upload" at bounding box center [0, 0] width 0 height 0
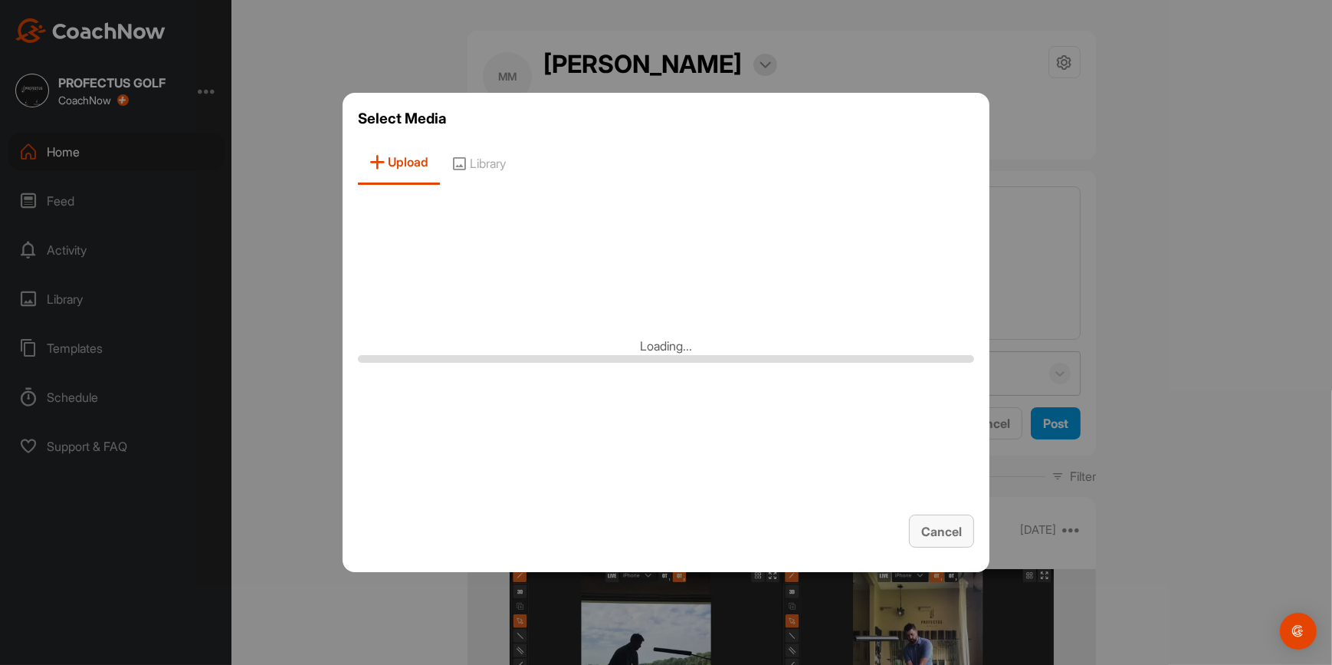
click at [947, 525] on span "Cancel" at bounding box center [941, 531] width 41 height 15
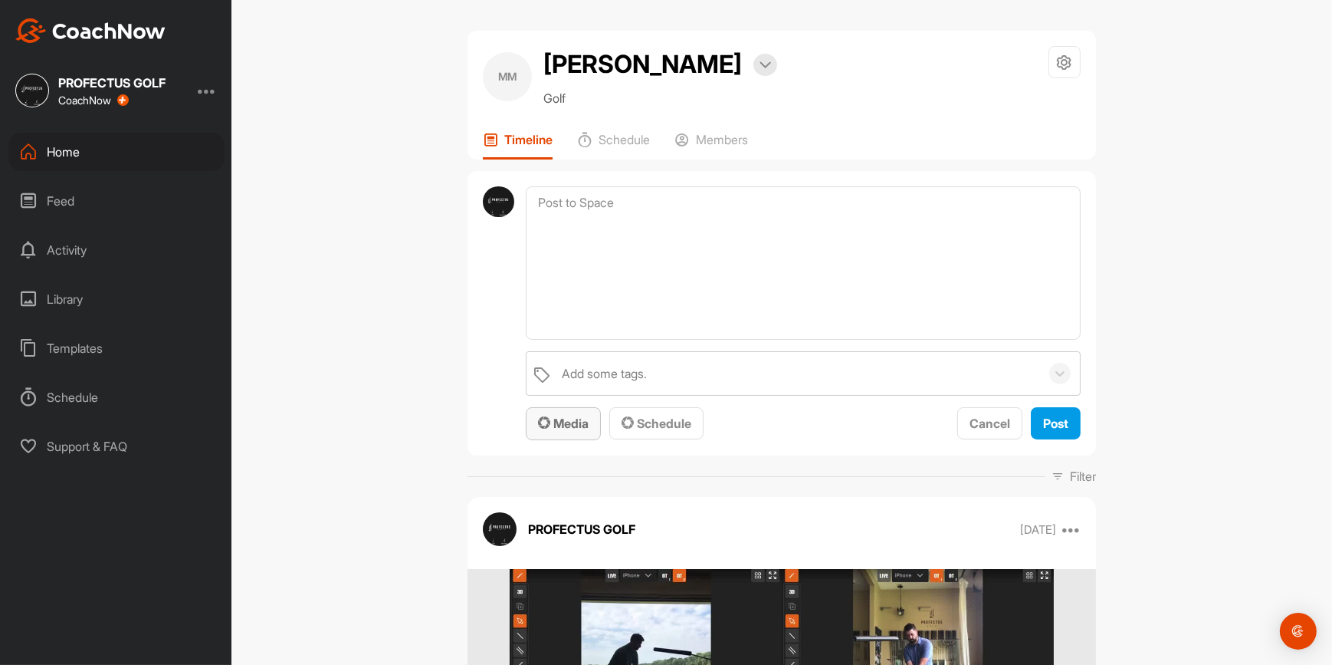
click at [571, 431] on span "Media" at bounding box center [563, 422] width 51 height 15
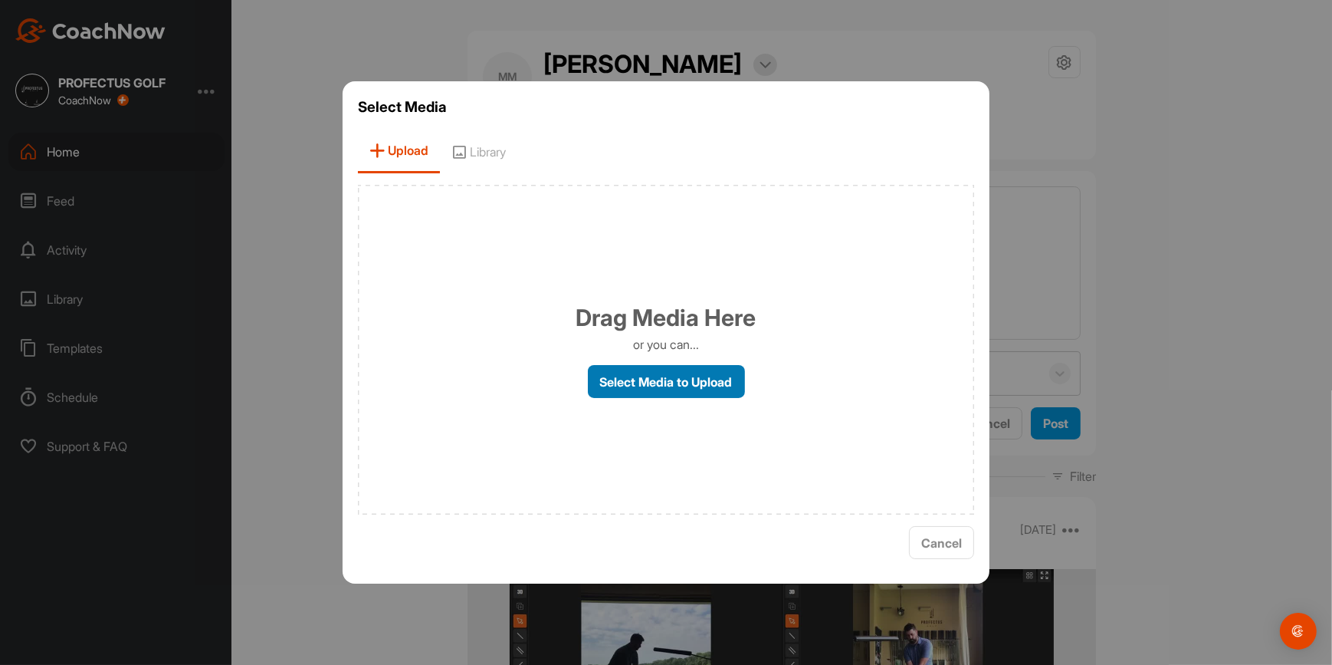
click at [631, 391] on label "Select Media to Upload" at bounding box center [666, 381] width 157 height 33
click at [0, 0] on input "Select Media to Upload" at bounding box center [0, 0] width 0 height 0
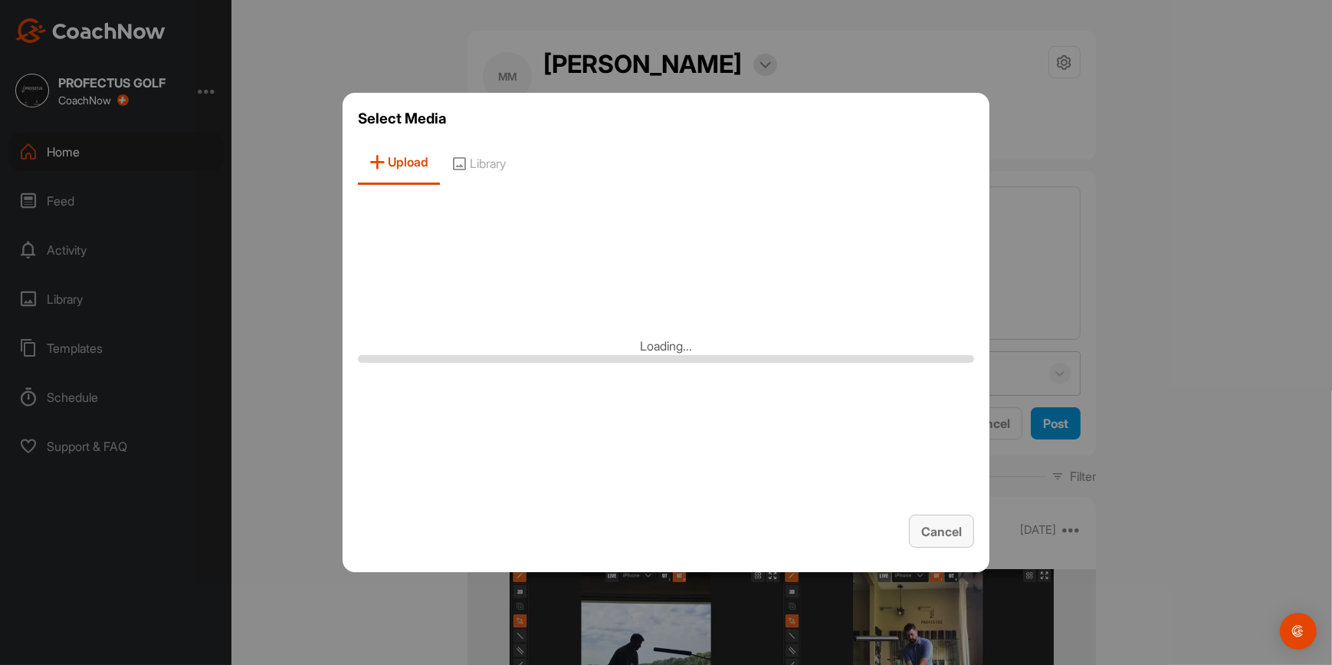
drag, startPoint x: 931, startPoint y: 535, endPoint x: 918, endPoint y: 530, distance: 14.5
click at [930, 535] on span "Cancel" at bounding box center [941, 531] width 41 height 15
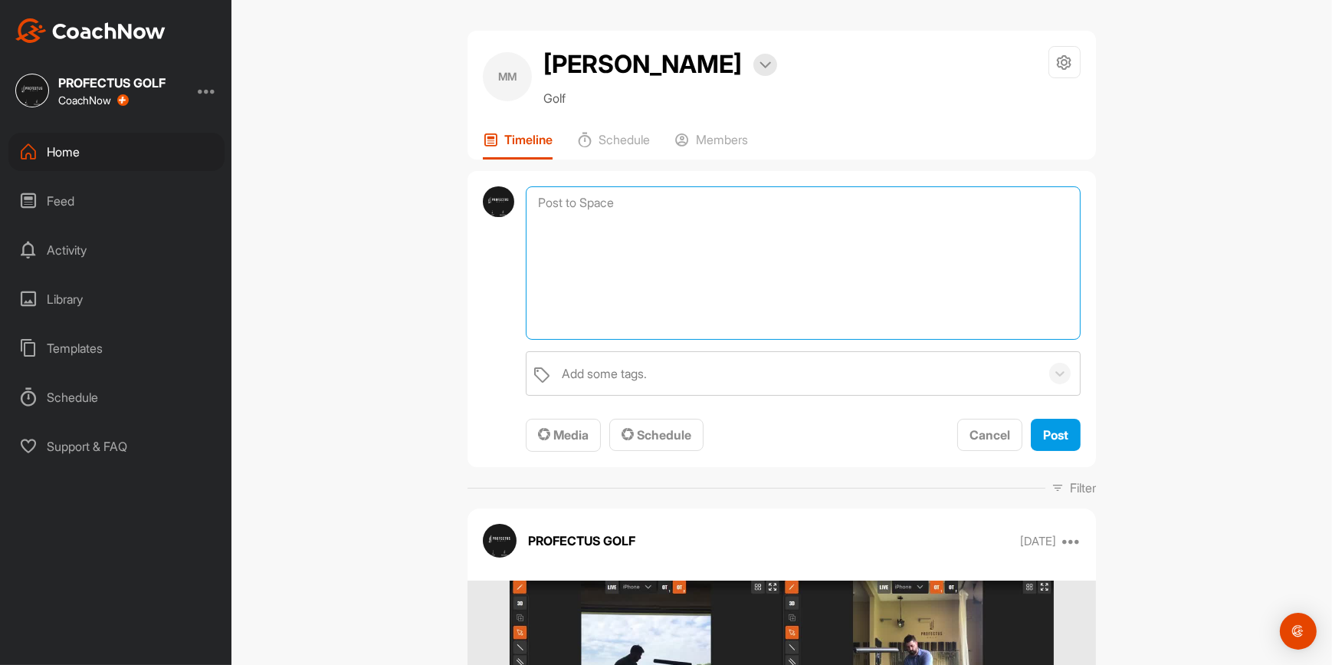
click at [603, 246] on textarea at bounding box center [803, 262] width 555 height 153
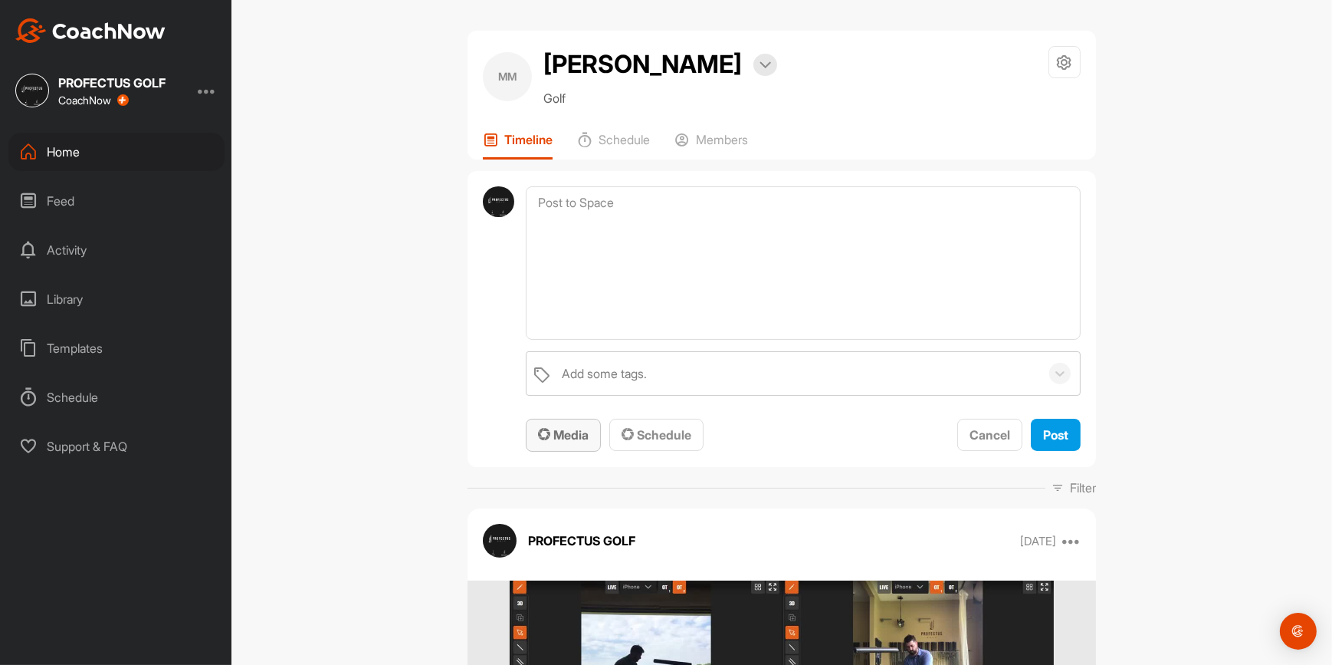
click at [563, 442] on span "Media" at bounding box center [563, 434] width 51 height 15
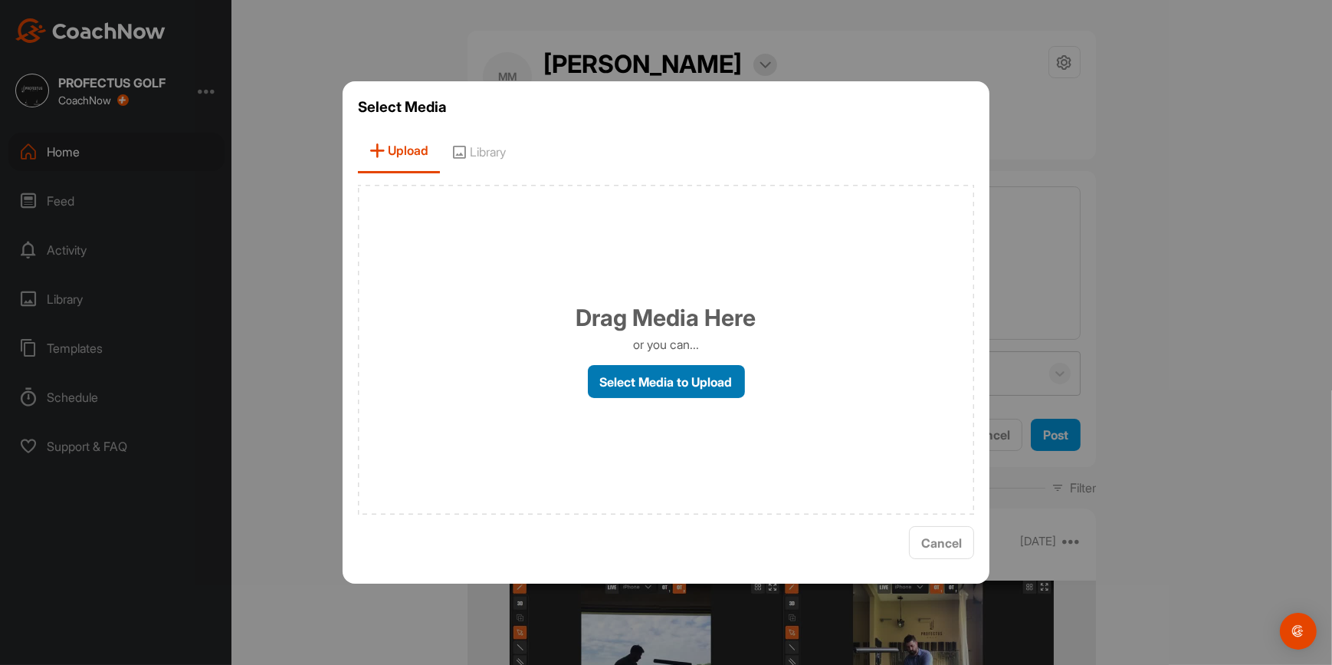
click at [704, 385] on label "Select Media to Upload" at bounding box center [666, 381] width 157 height 33
click at [0, 0] on input "Select Media to Upload" at bounding box center [0, 0] width 0 height 0
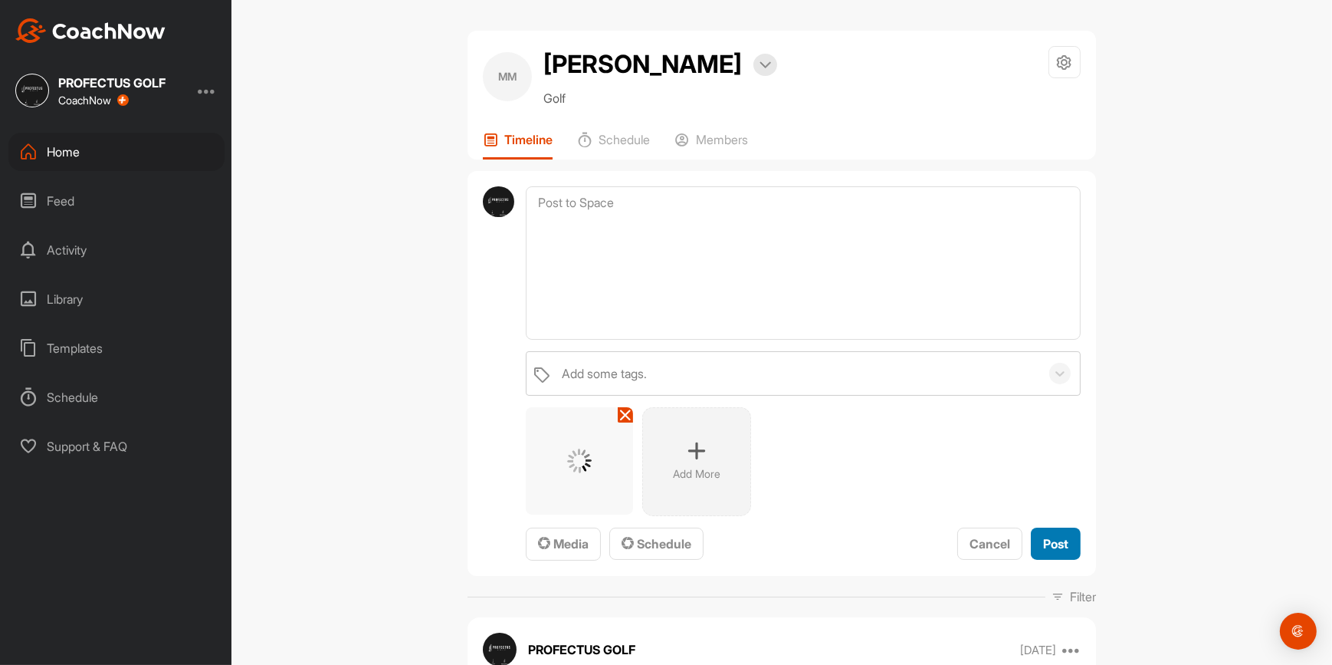
click at [1050, 551] on span "Post" at bounding box center [1055, 543] width 25 height 15
